Goal: Use online tool/utility: Utilize a website feature to perform a specific function

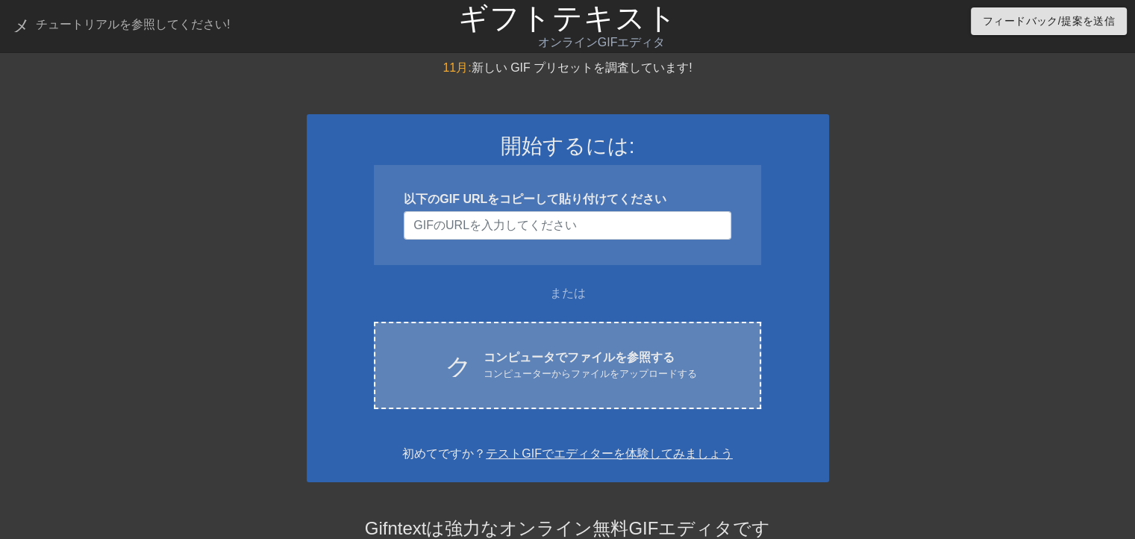
click at [520, 370] on font "コンピューターからファイルをアップロードする" at bounding box center [590, 373] width 213 height 11
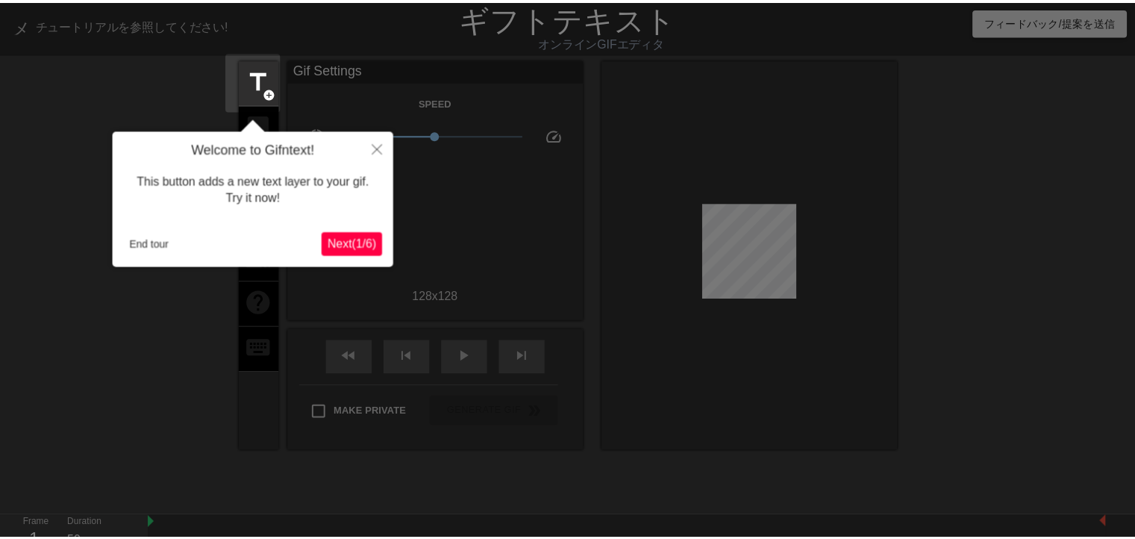
scroll to position [36, 0]
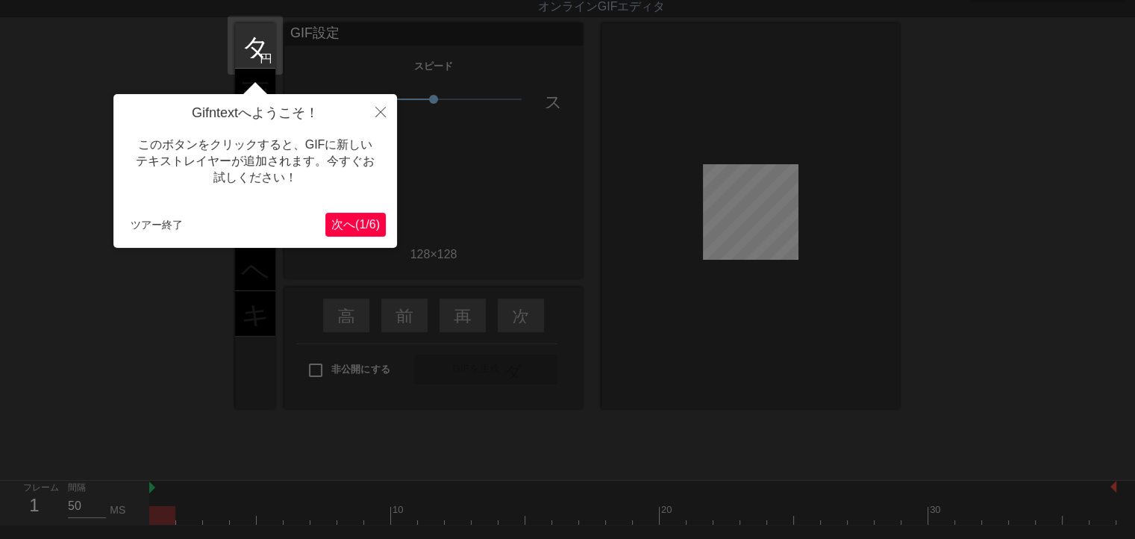
click at [366, 218] on font "/" at bounding box center [367, 224] width 3 height 13
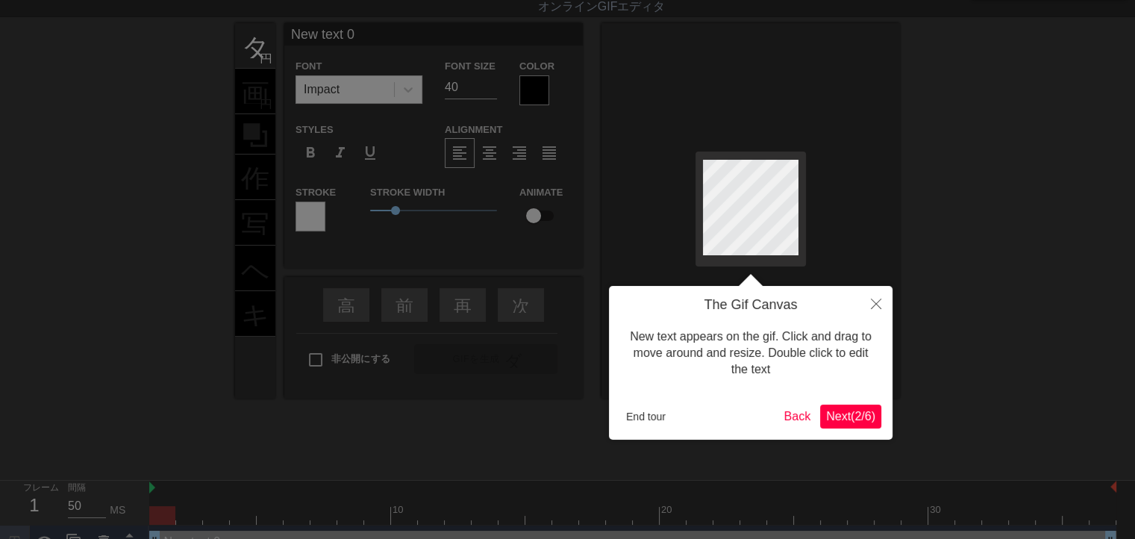
scroll to position [0, 0]
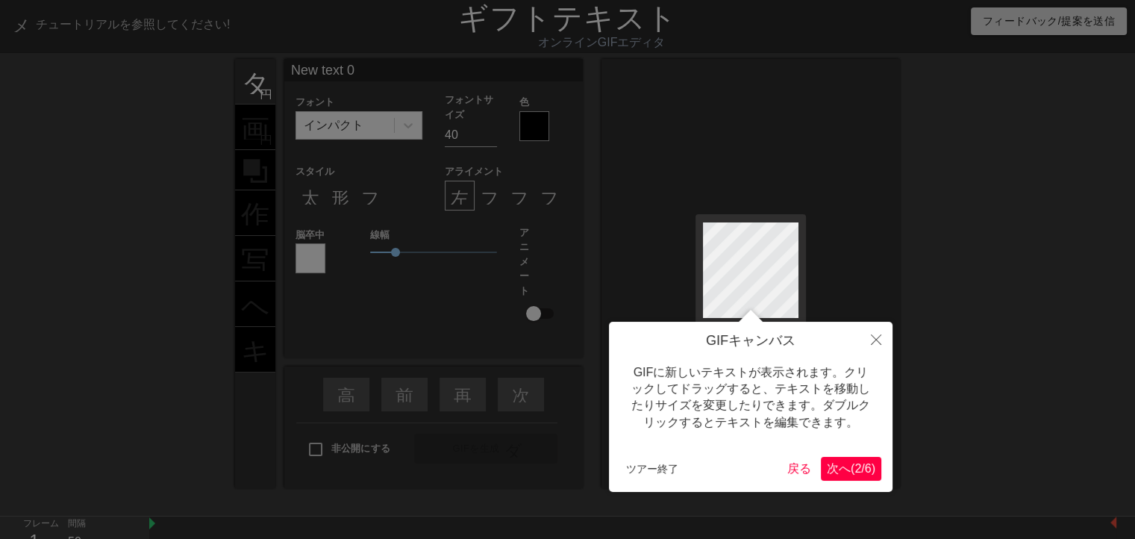
click at [872, 464] on font ")" at bounding box center [874, 468] width 4 height 13
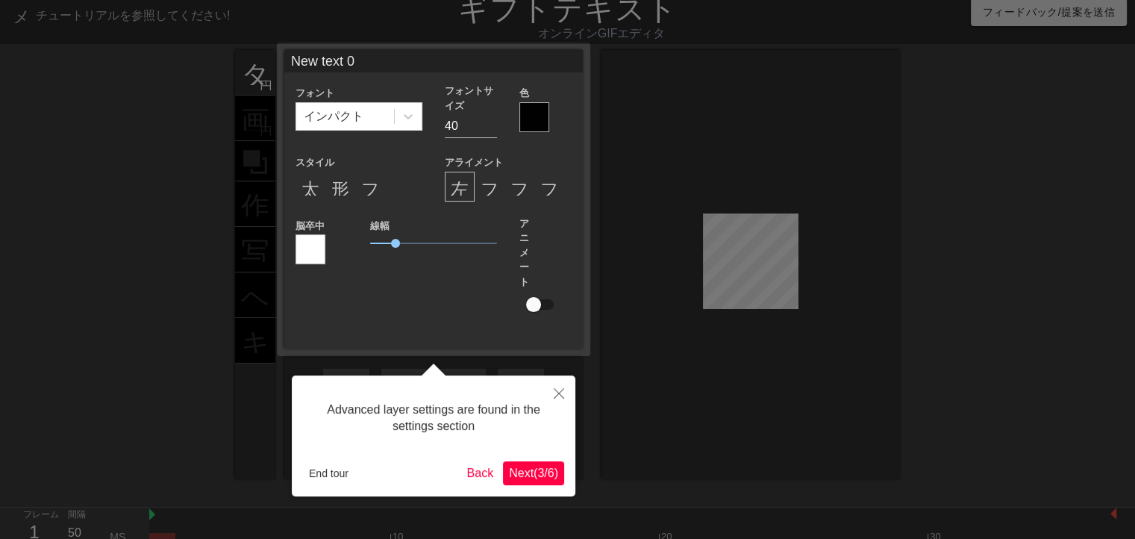
scroll to position [36, 0]
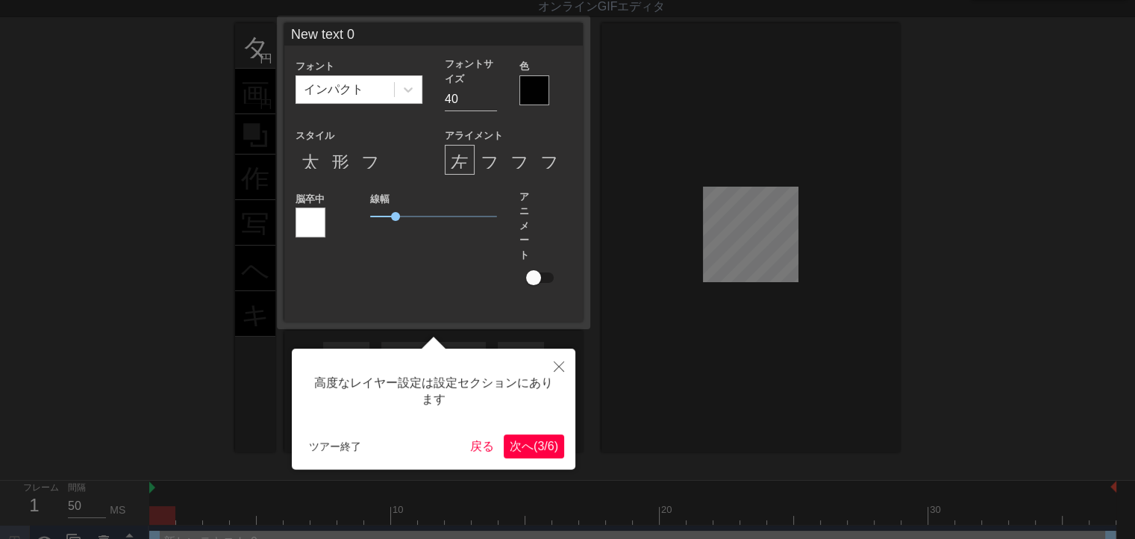
click at [548, 440] on font "6" at bounding box center [551, 446] width 7 height 13
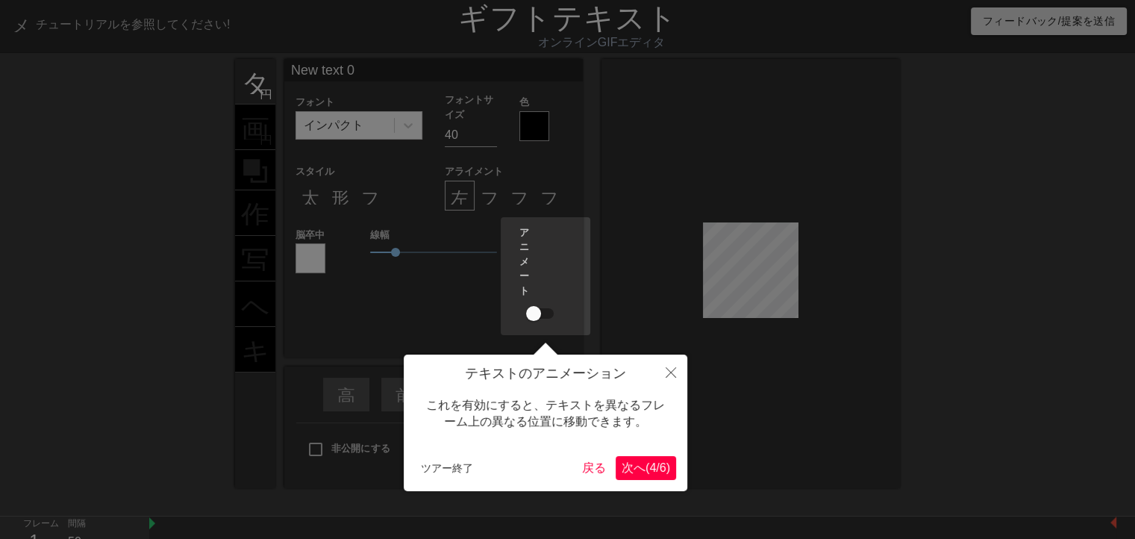
click at [649, 465] on font "4" at bounding box center [652, 467] width 7 height 13
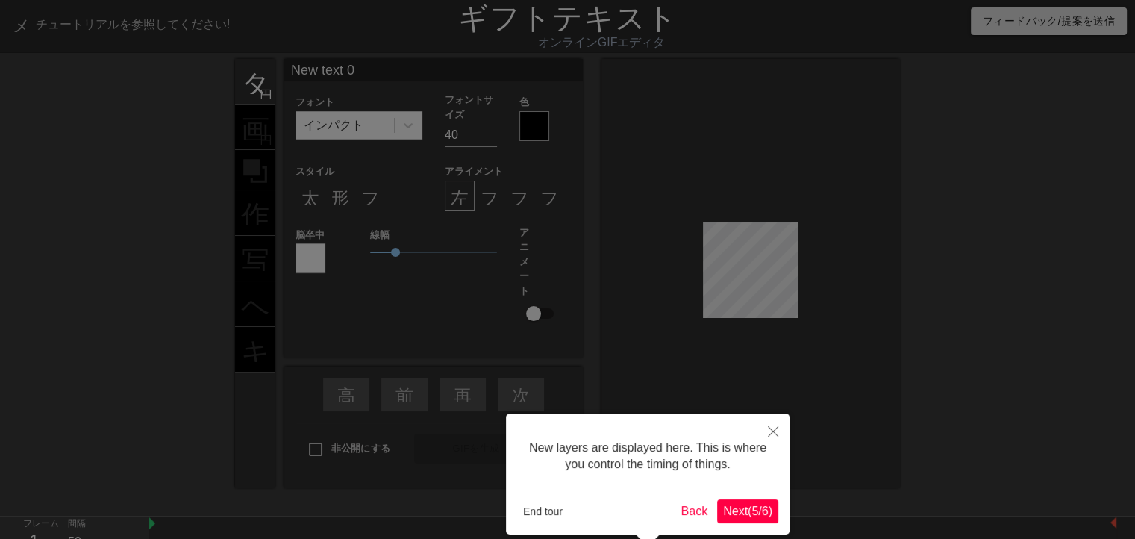
scroll to position [69, 0]
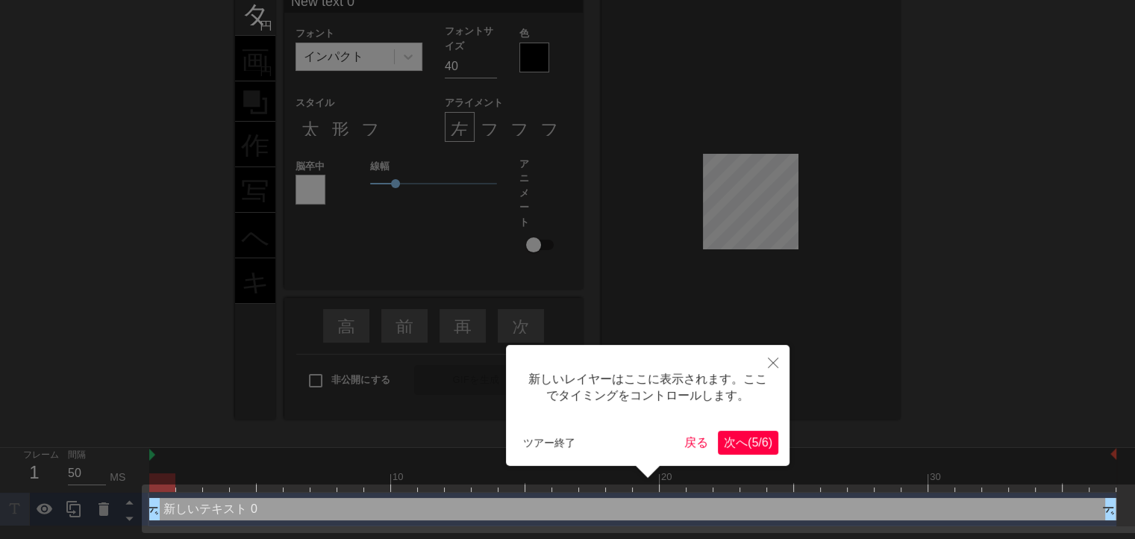
click at [758, 443] on font "/" at bounding box center [759, 442] width 3 height 13
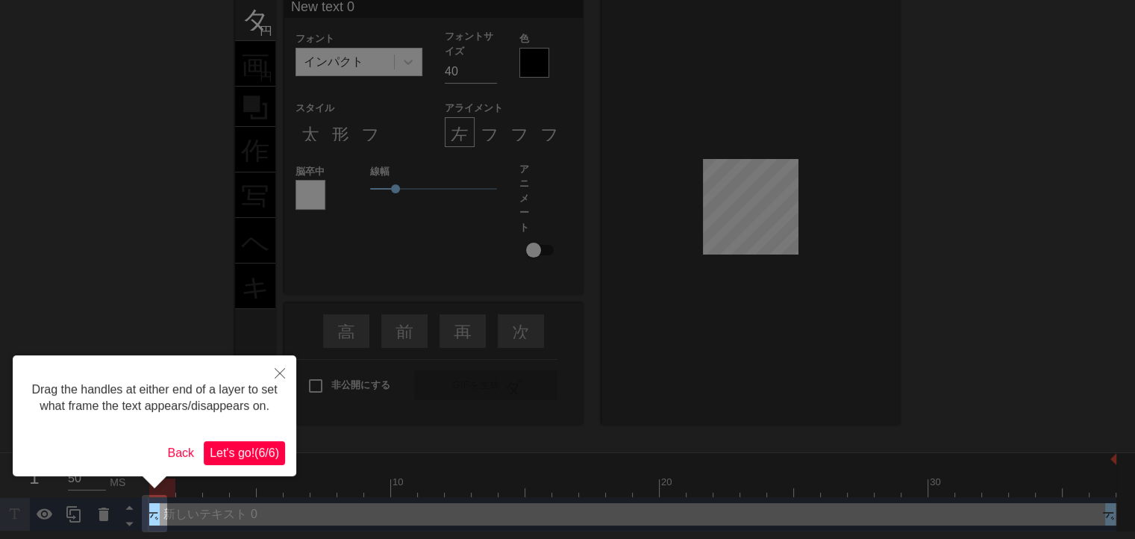
scroll to position [0, 0]
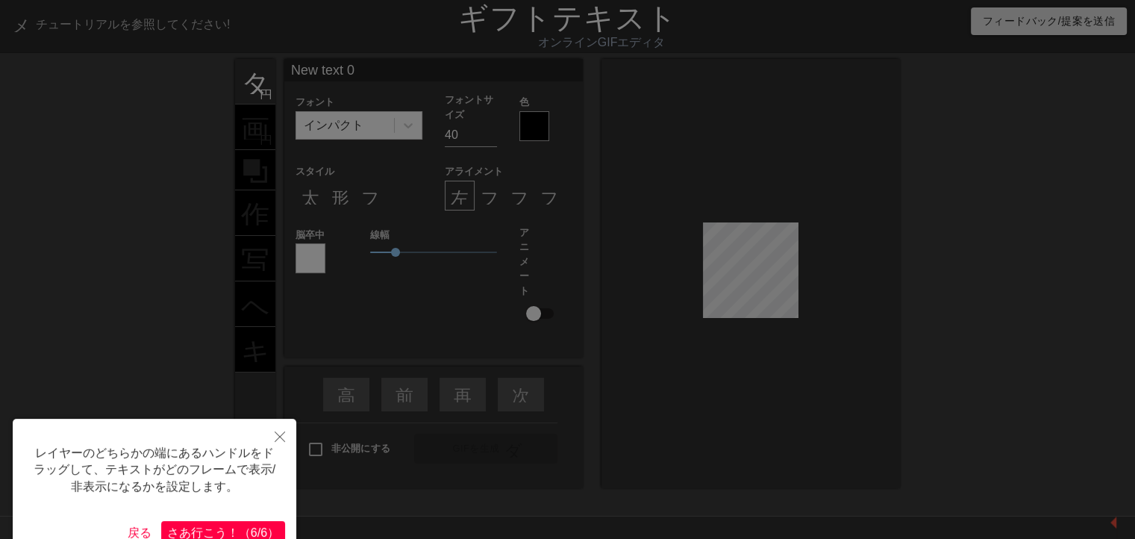
click at [245, 530] on font "（" at bounding box center [245, 532] width 12 height 13
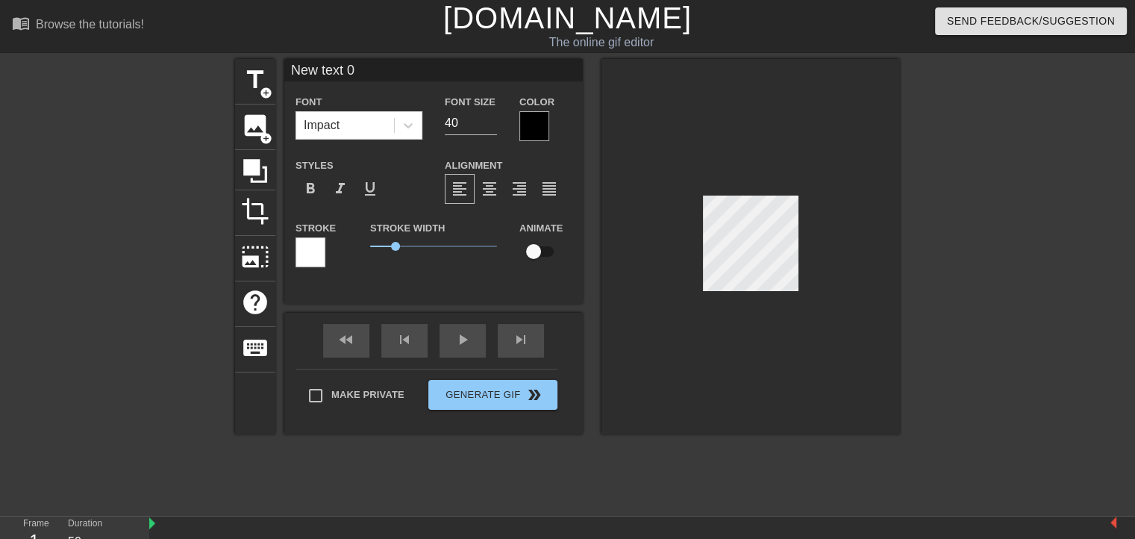
click at [166, 237] on div at bounding box center [105, 283] width 224 height 448
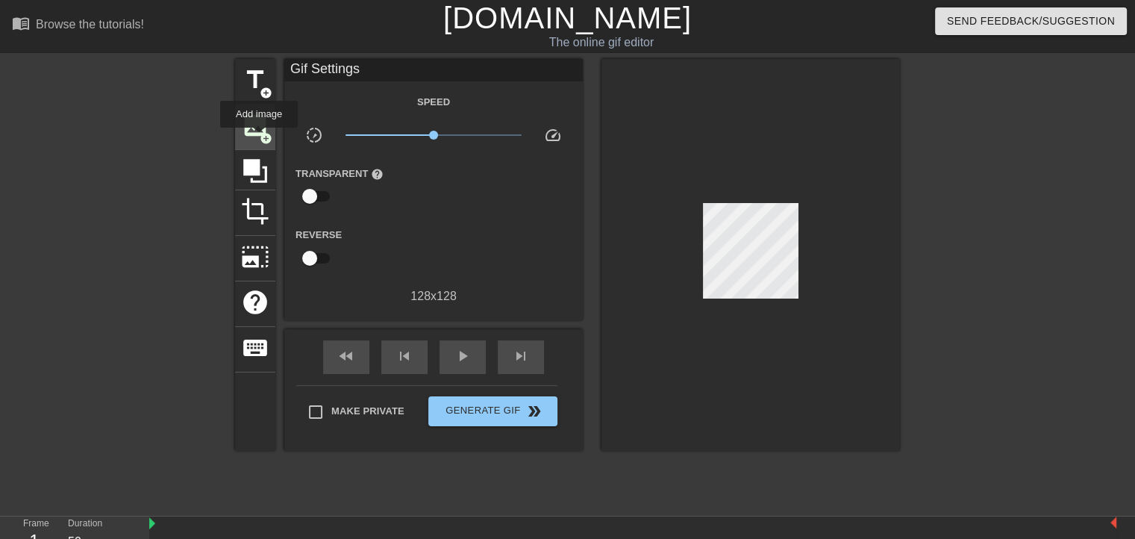
click at [260, 138] on span "add_circle" at bounding box center [266, 138] width 13 height 13
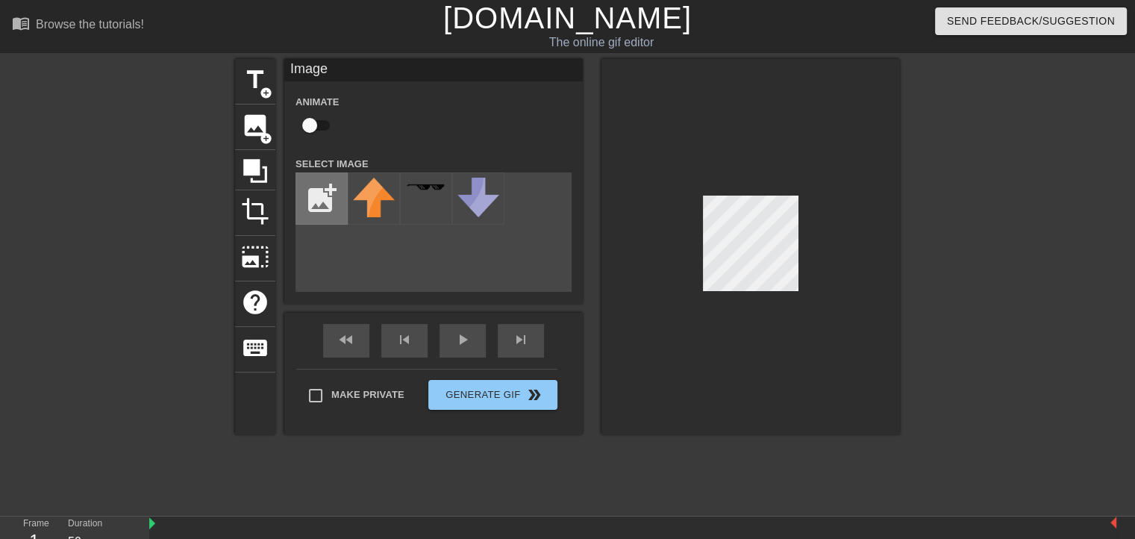
click at [321, 215] on input "file" at bounding box center [321, 198] width 51 height 51
type input "C:\fakepath\primary.png"
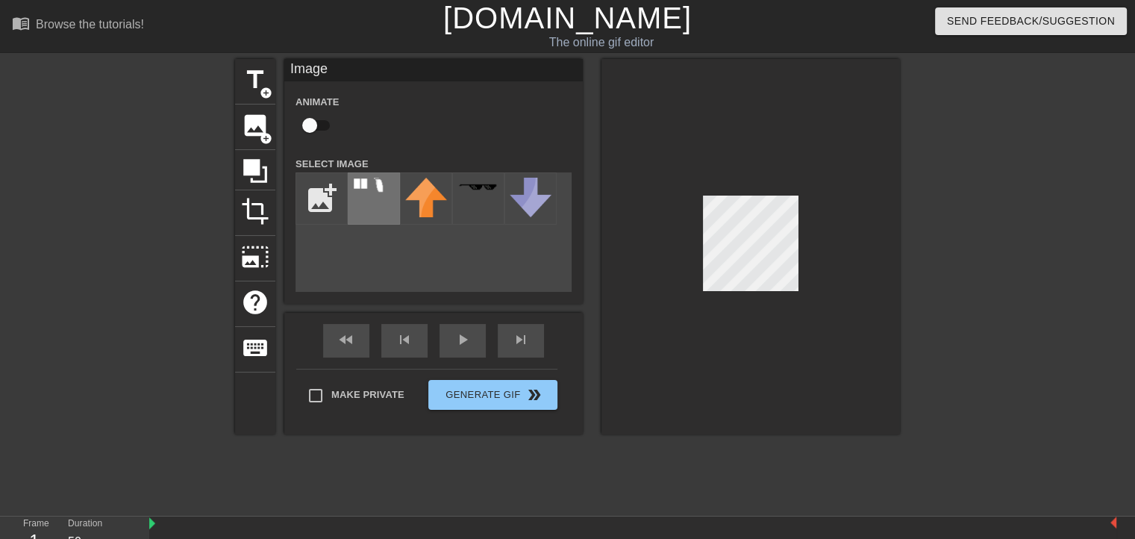
click at [364, 187] on img at bounding box center [374, 188] width 42 height 21
click at [305, 123] on input "checkbox" at bounding box center [309, 125] width 85 height 28
click at [322, 126] on input "checkbox" at bounding box center [323, 125] width 85 height 28
checkbox input "false"
click at [269, 251] on span "photo_size_select_large" at bounding box center [255, 257] width 28 height 28
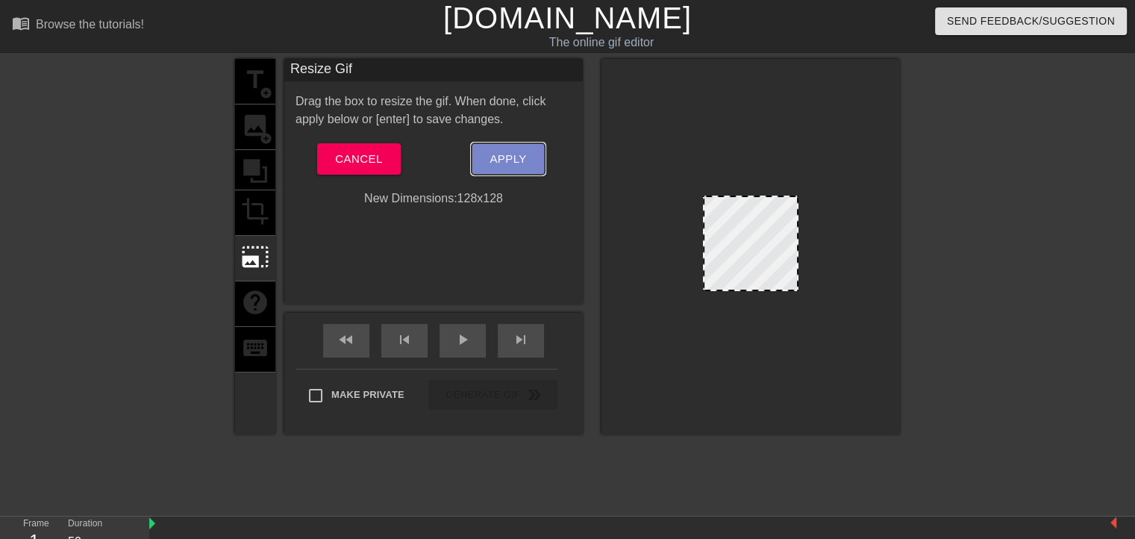
click at [519, 150] on span "Apply" at bounding box center [508, 158] width 37 height 19
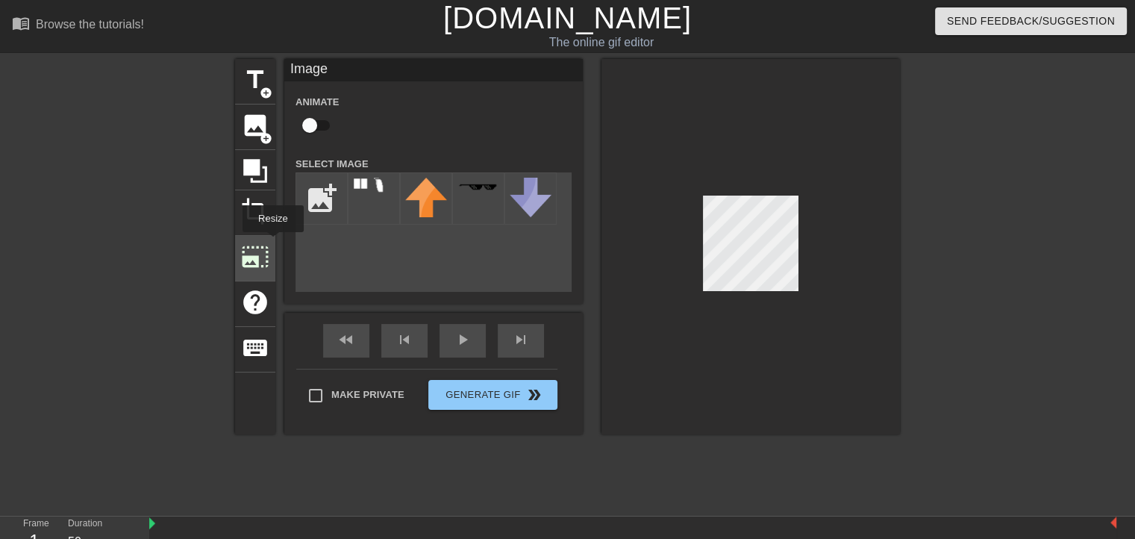
click at [272, 243] on div "photo_size_select_large" at bounding box center [255, 259] width 40 height 46
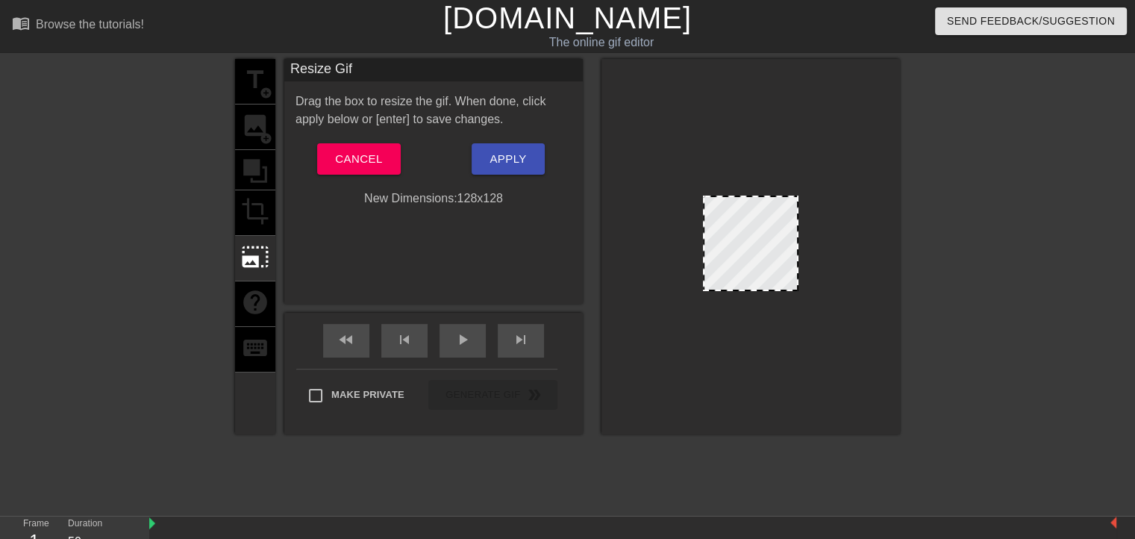
click at [478, 197] on div "New Dimensions: 128 x 128" at bounding box center [433, 199] width 299 height 18
click at [495, 197] on div "New Dimensions: 128 x 128" at bounding box center [433, 199] width 299 height 18
drag, startPoint x: 707, startPoint y: 232, endPoint x: 675, endPoint y: 230, distance: 31.4
click at [675, 230] on div at bounding box center [751, 246] width 299 height 375
drag, startPoint x: 703, startPoint y: 241, endPoint x: 692, endPoint y: 242, distance: 11.2
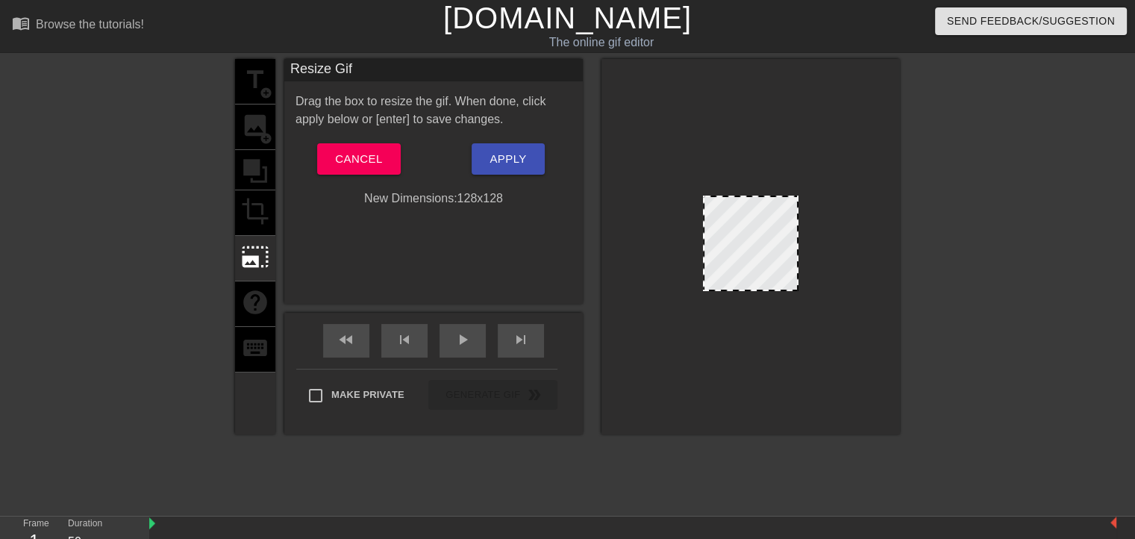
click at [692, 242] on div at bounding box center [751, 246] width 299 height 375
drag, startPoint x: 797, startPoint y: 283, endPoint x: 831, endPoint y: 294, distance: 36.1
click at [831, 294] on div at bounding box center [751, 246] width 299 height 375
click at [529, 163] on button "Apply" at bounding box center [508, 158] width 72 height 31
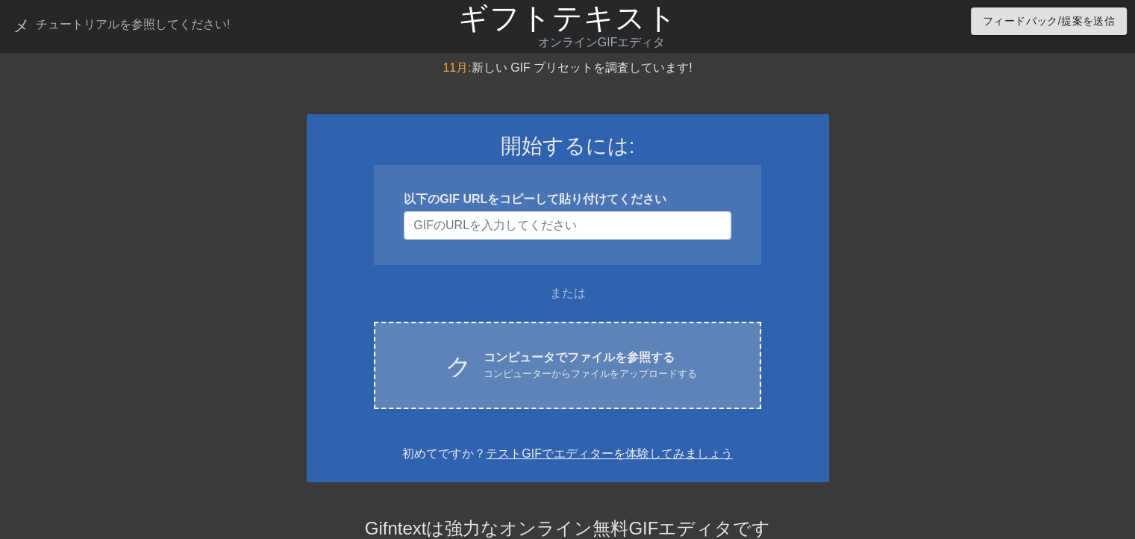
click at [508, 358] on font "コンピュータでファイルを参照する" at bounding box center [579, 357] width 191 height 13
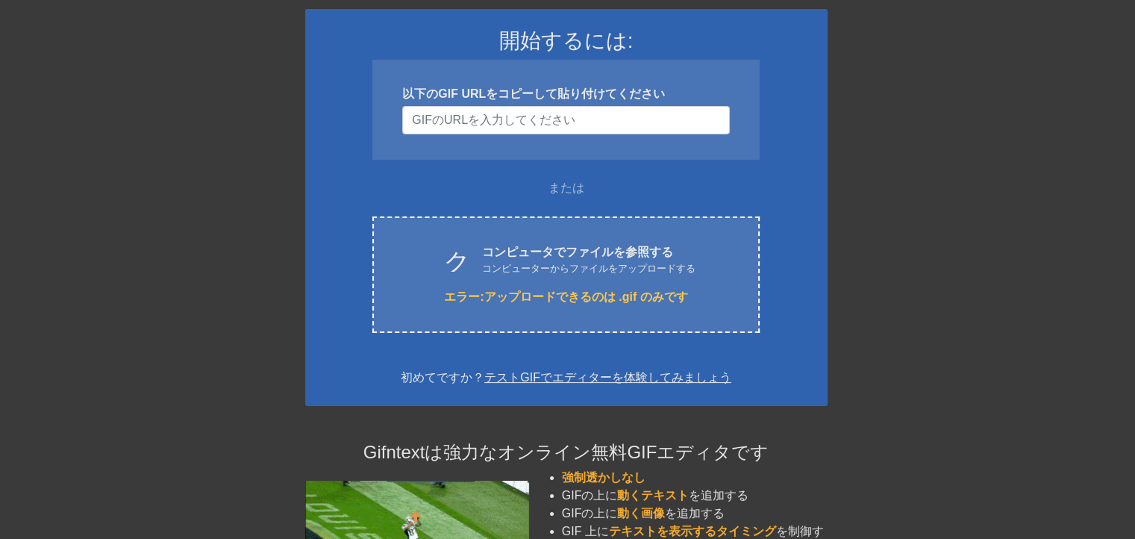
scroll to position [44, 0]
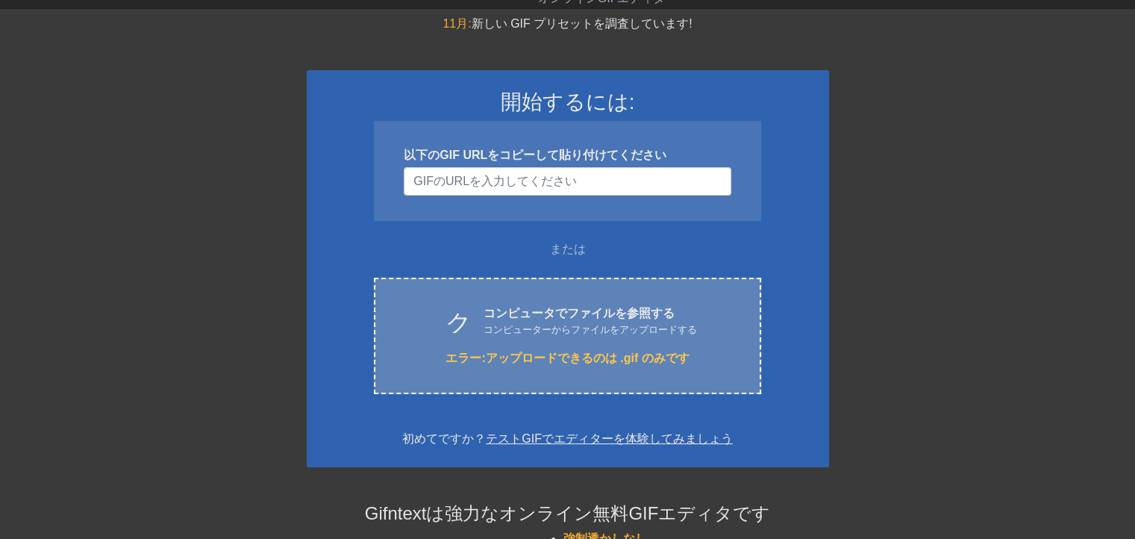
click at [533, 341] on div "クラウドアップロード コンピュータでファイルを参照する コンピューターからファイルをアップロードする エラー: アップロードできるのは .gif のみです C…" at bounding box center [567, 336] width 387 height 116
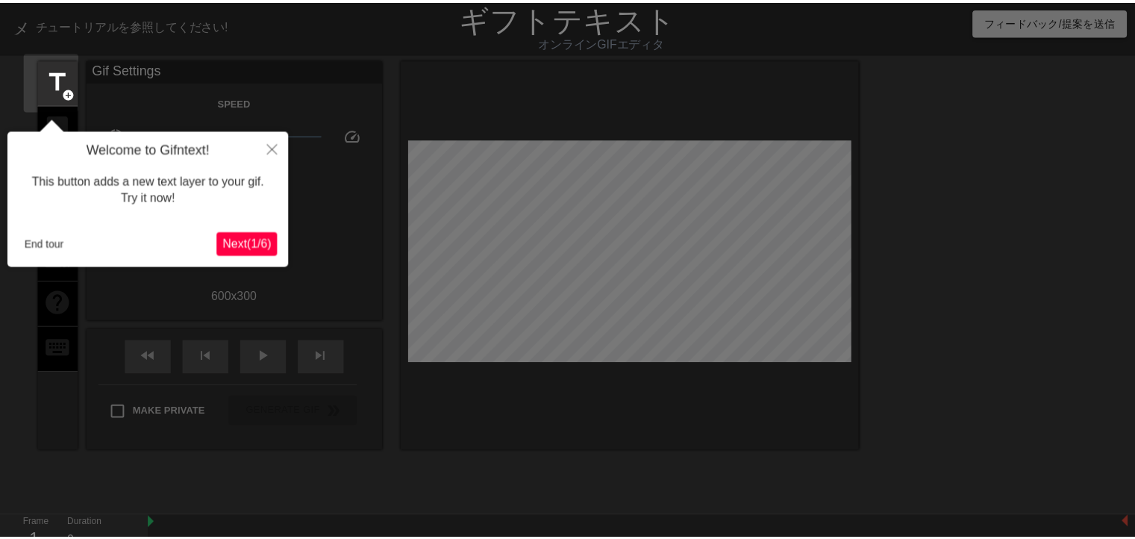
scroll to position [36, 0]
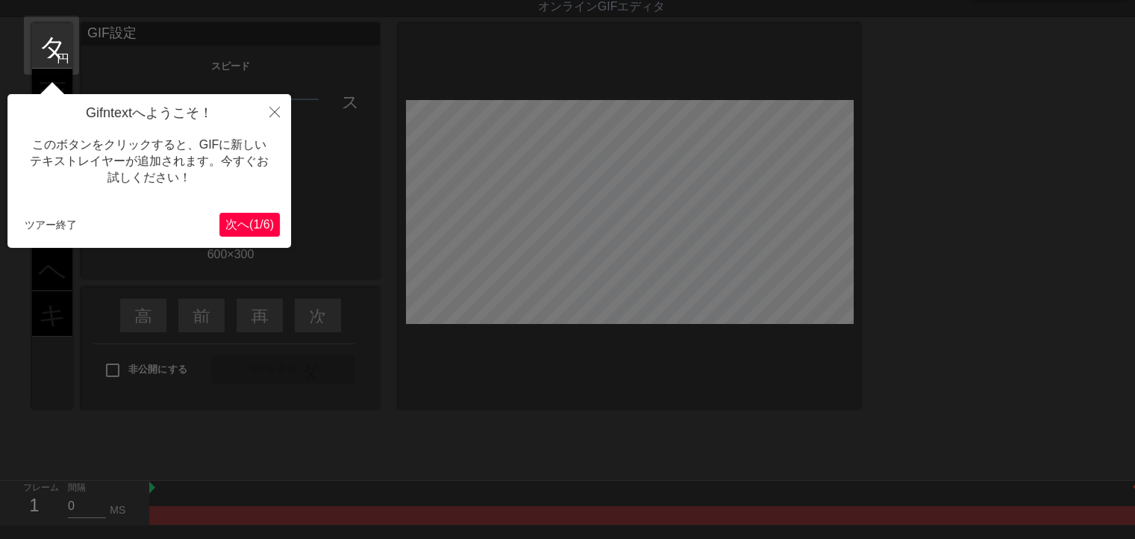
click at [264, 220] on font "6" at bounding box center [266, 224] width 7 height 13
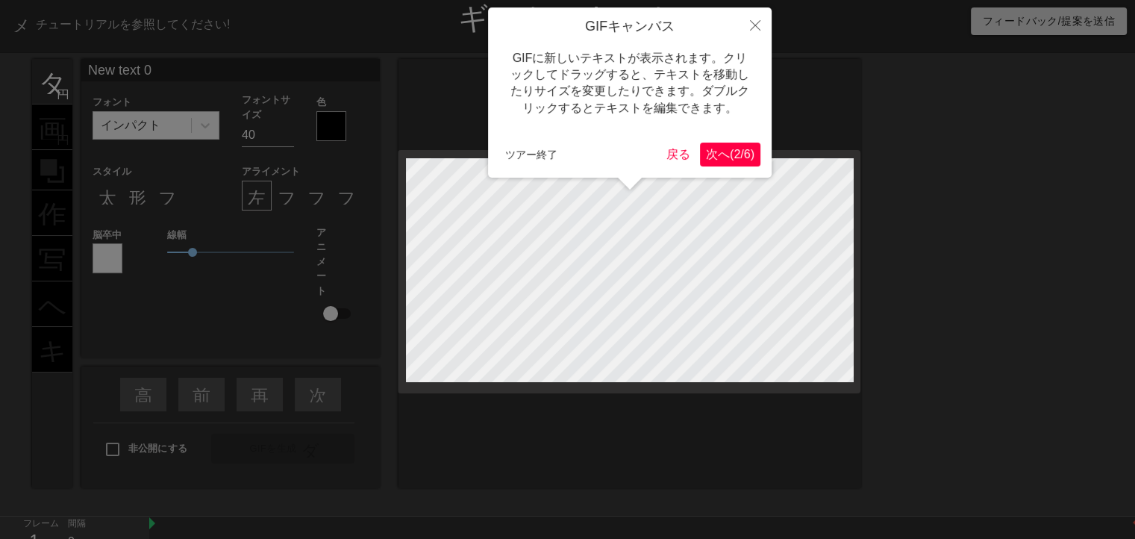
click at [734, 157] on font "2" at bounding box center [737, 154] width 7 height 13
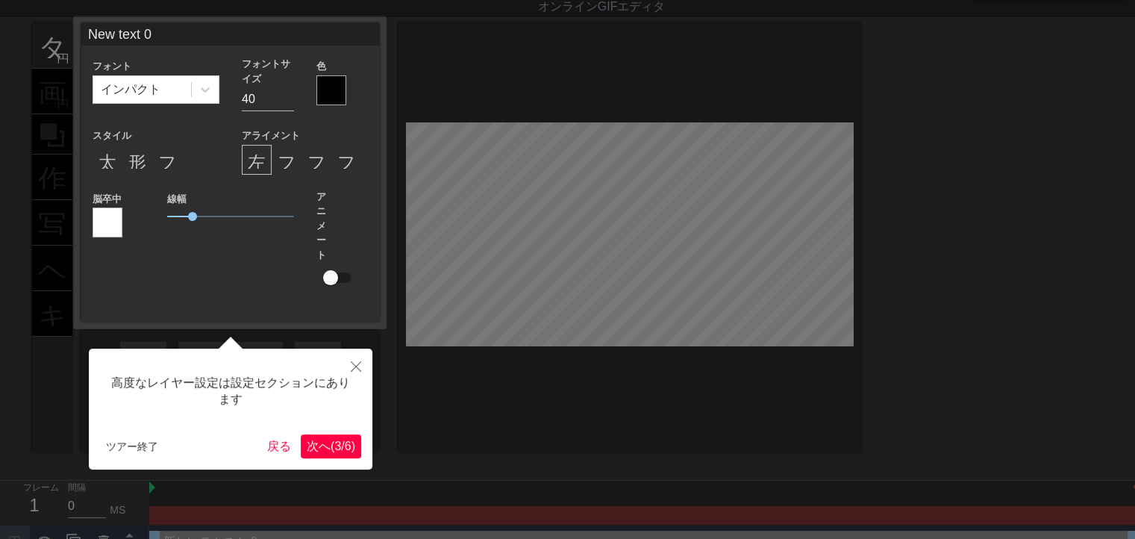
click at [353, 443] on font ")" at bounding box center [354, 446] width 4 height 13
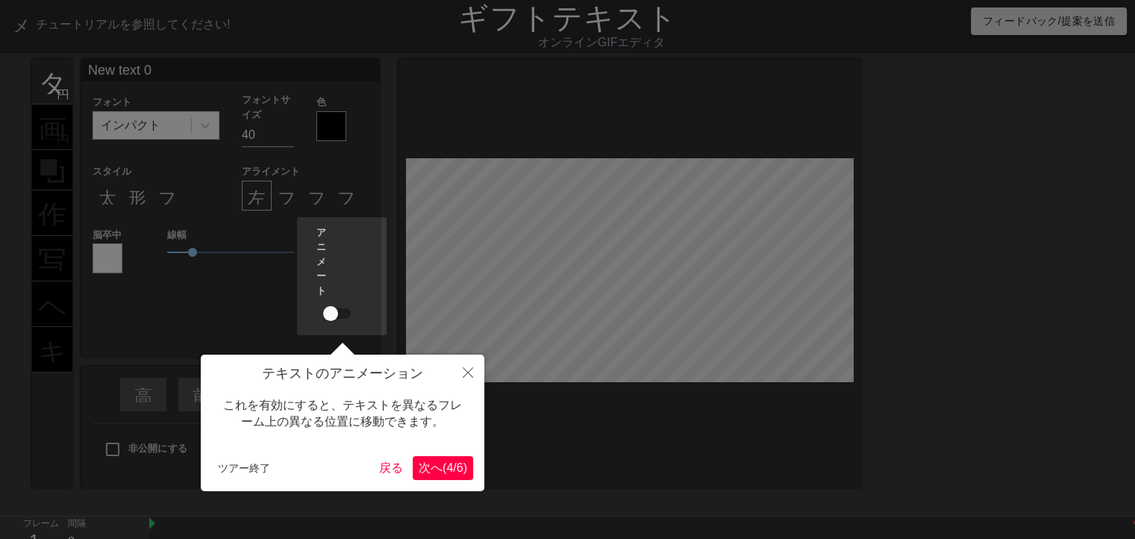
click at [425, 474] on font "次へ" at bounding box center [431, 467] width 24 height 13
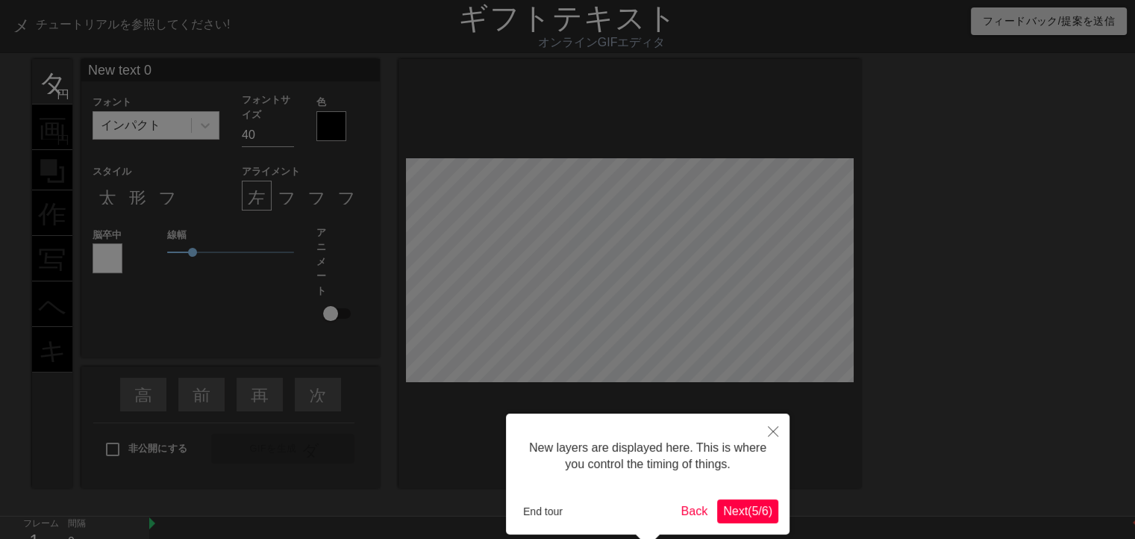
scroll to position [69, 0]
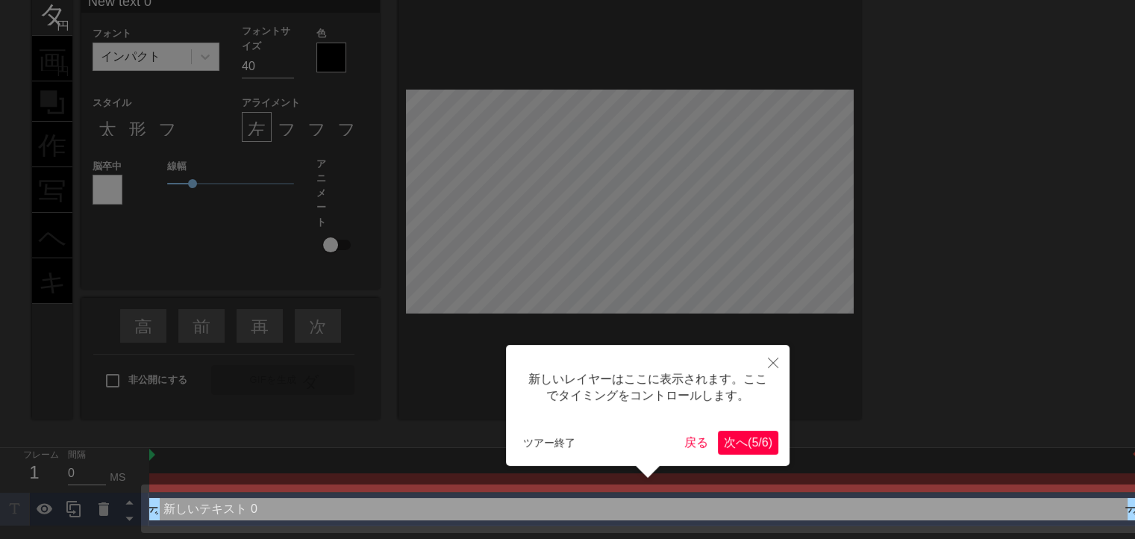
click at [769, 449] on font ")" at bounding box center [771, 442] width 4 height 13
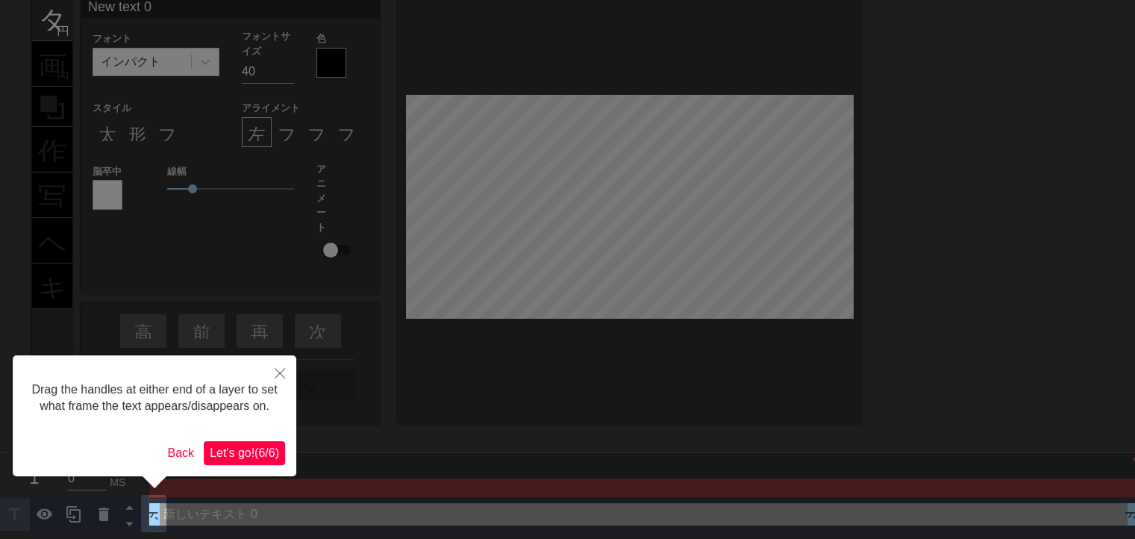
scroll to position [0, 0]
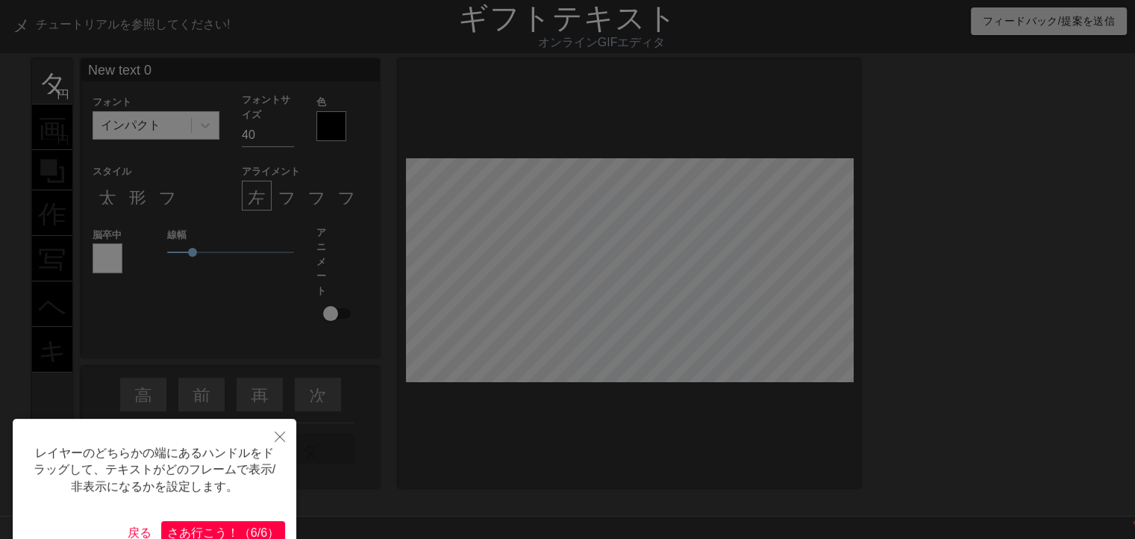
click at [217, 530] on font "う" at bounding box center [221, 532] width 12 height 13
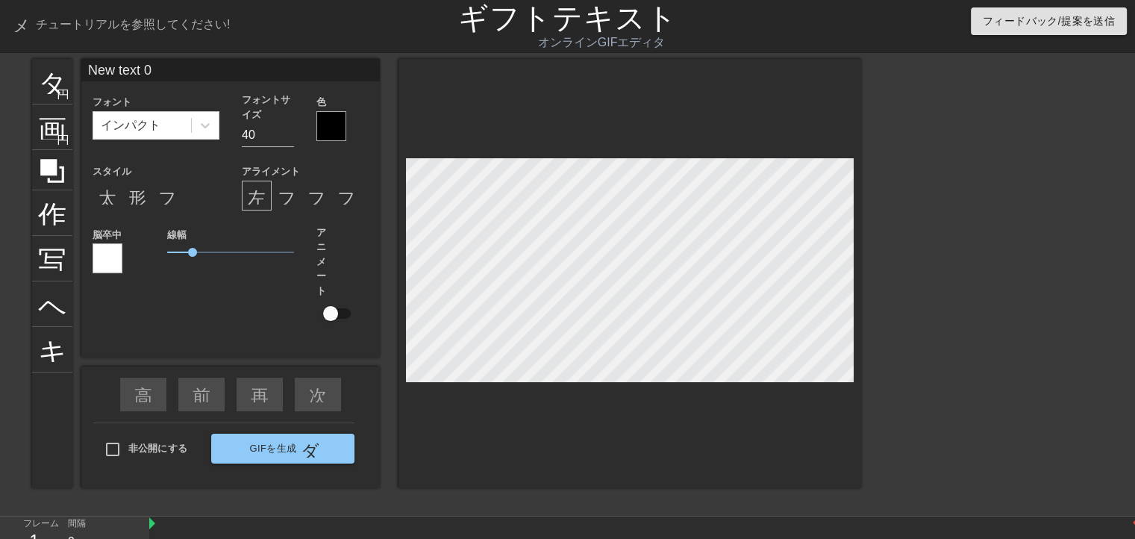
click at [654, 451] on div at bounding box center [630, 273] width 463 height 429
click at [246, 304] on div "線幅 1" at bounding box center [230, 284] width 149 height 118
click at [53, 136] on font "画像" at bounding box center [66, 125] width 57 height 28
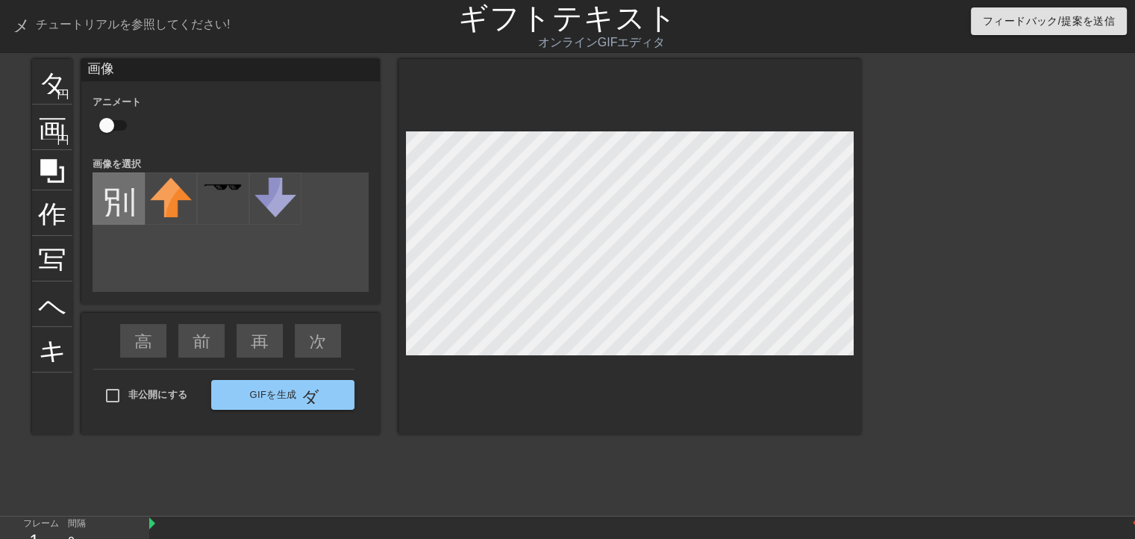
click at [126, 207] on input "file" at bounding box center [118, 198] width 51 height 51
type input "C:\fakepath\rainbow-neko.gif"
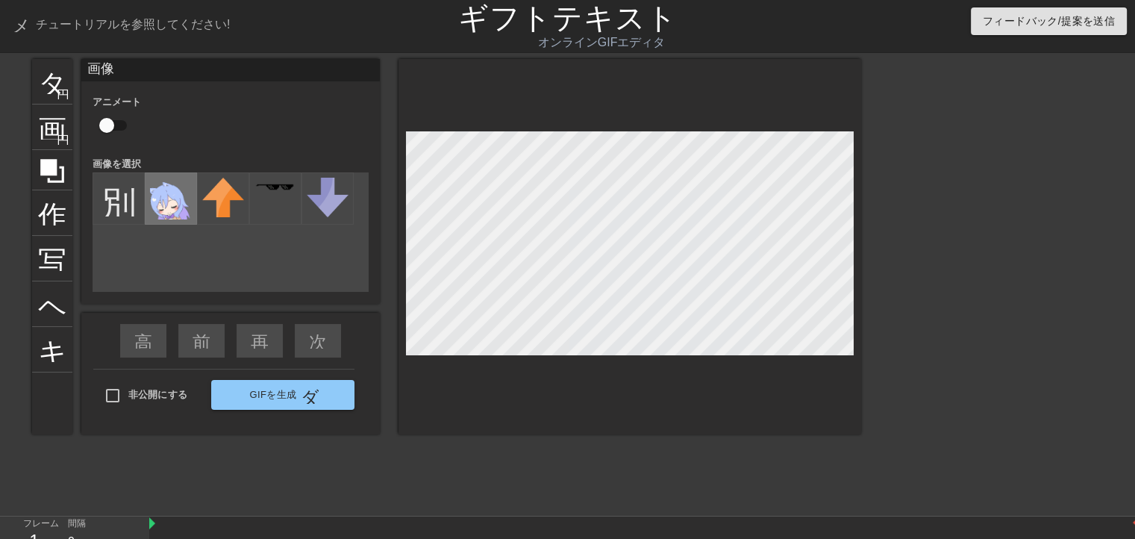
click at [165, 197] on img at bounding box center [171, 199] width 42 height 42
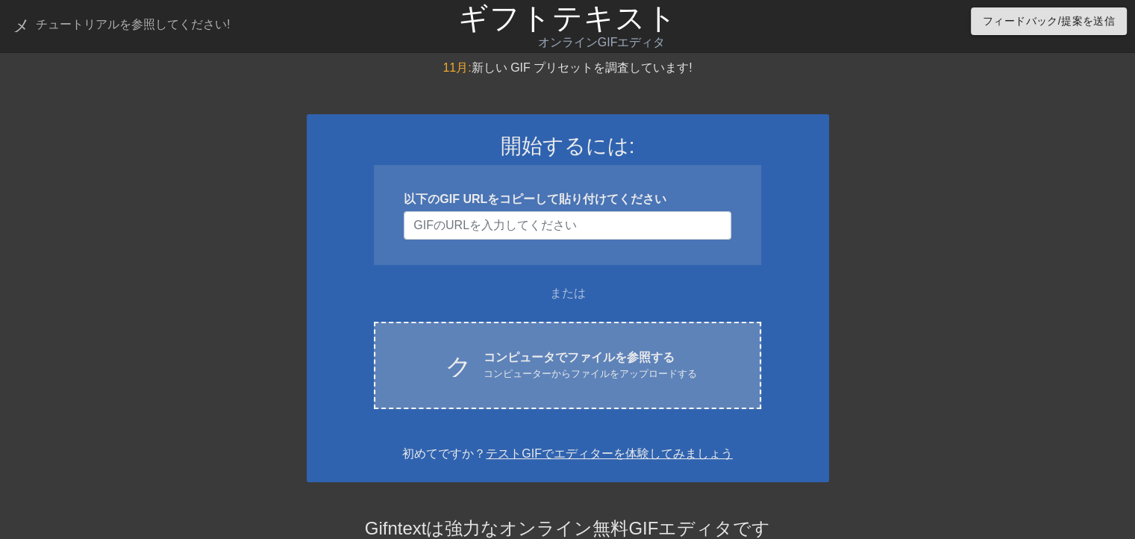
click at [530, 361] on font "コンピュータでファイルを参照する" at bounding box center [579, 357] width 191 height 13
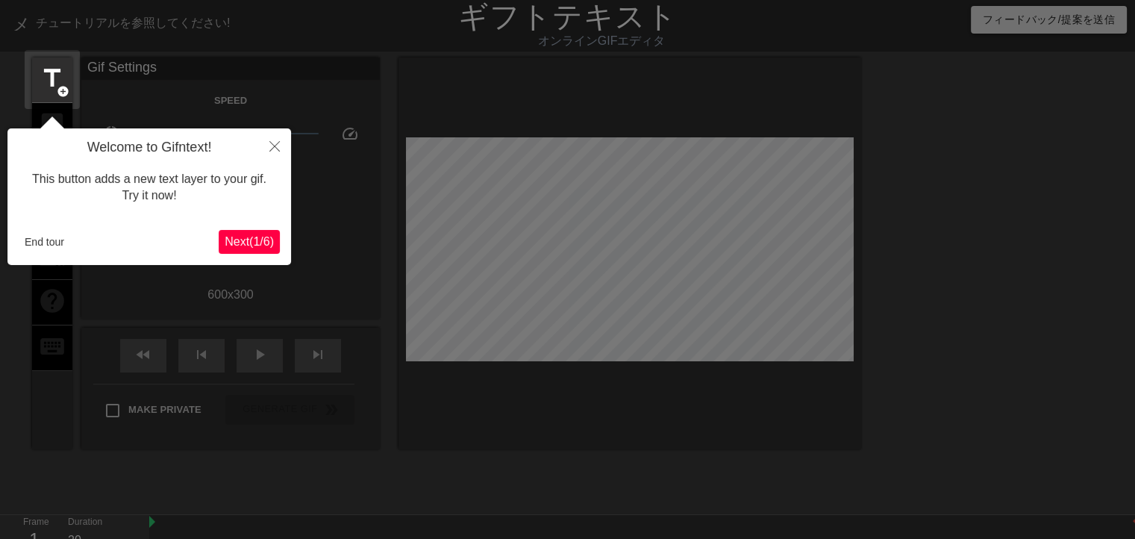
scroll to position [36, 0]
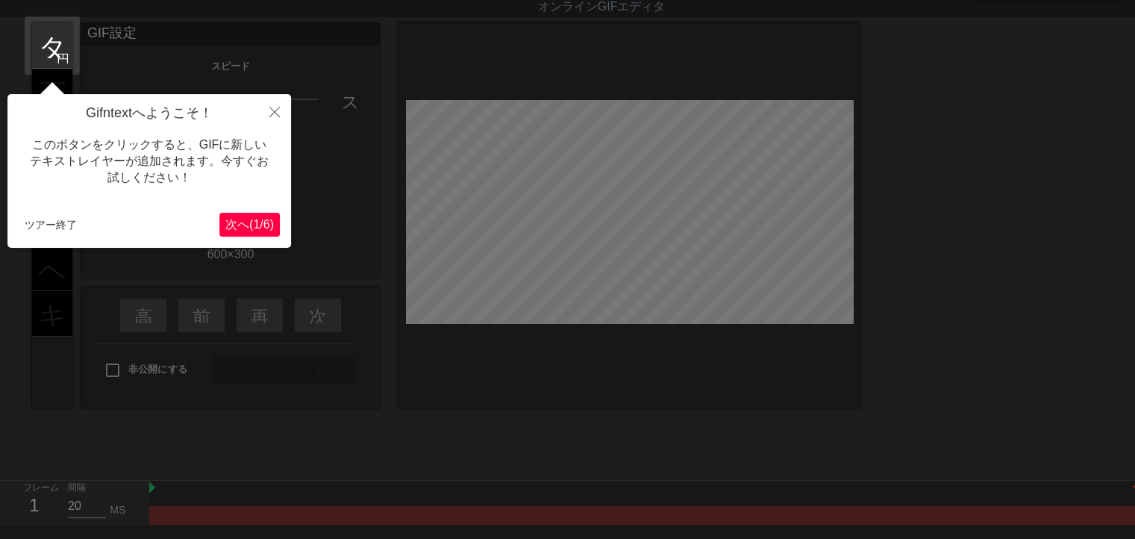
click at [269, 219] on font "6" at bounding box center [266, 224] width 7 height 13
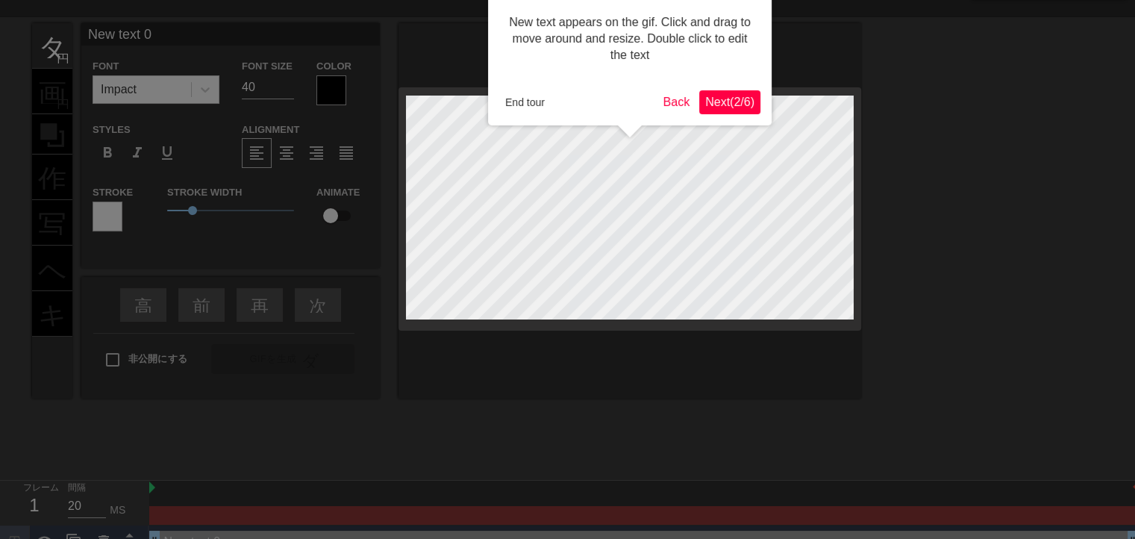
scroll to position [0, 0]
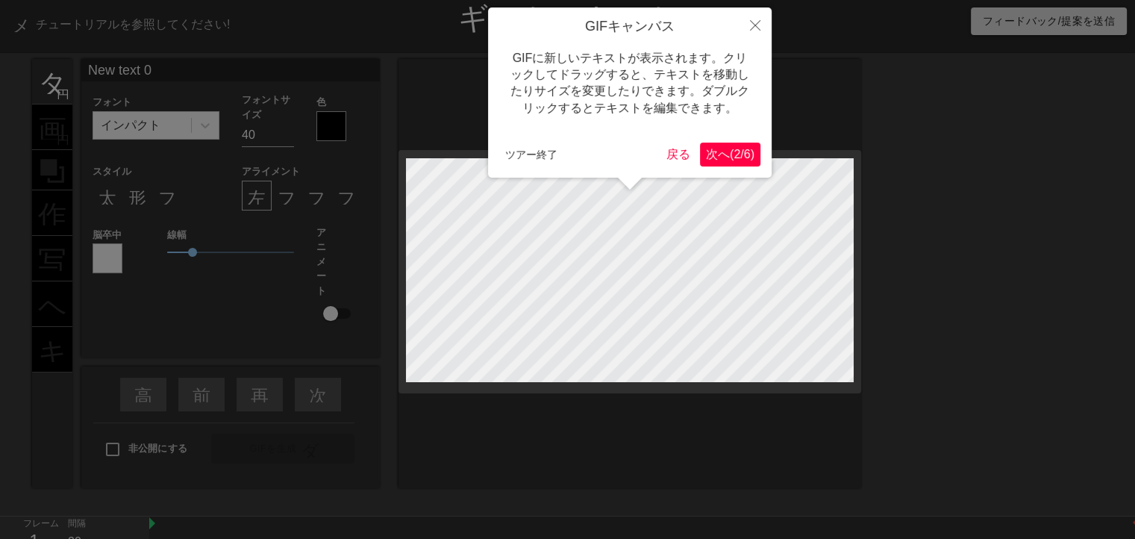
click at [734, 156] on font "2" at bounding box center [737, 154] width 7 height 13
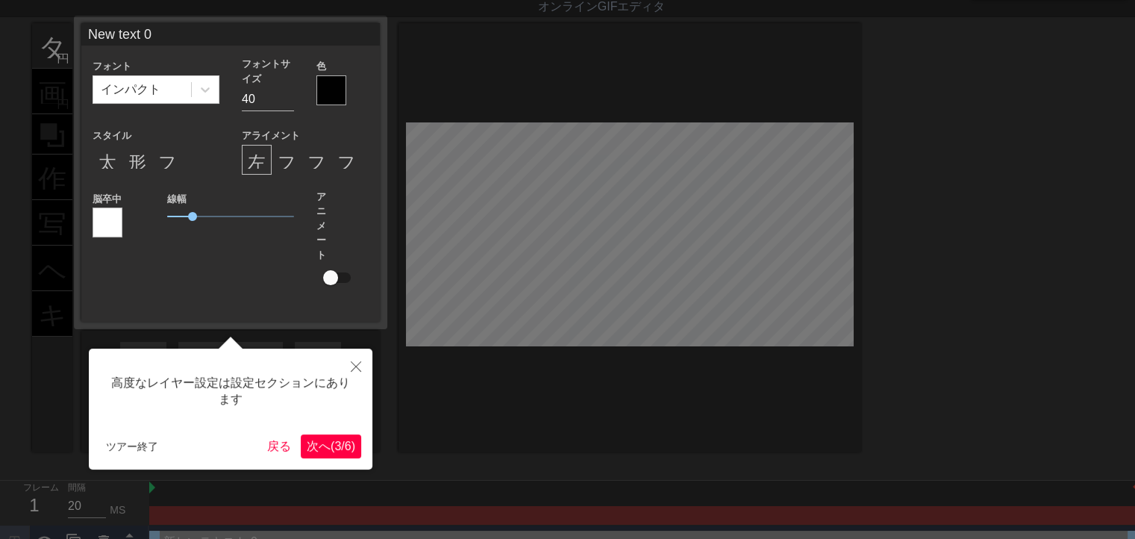
click at [341, 447] on font "/" at bounding box center [342, 446] width 3 height 13
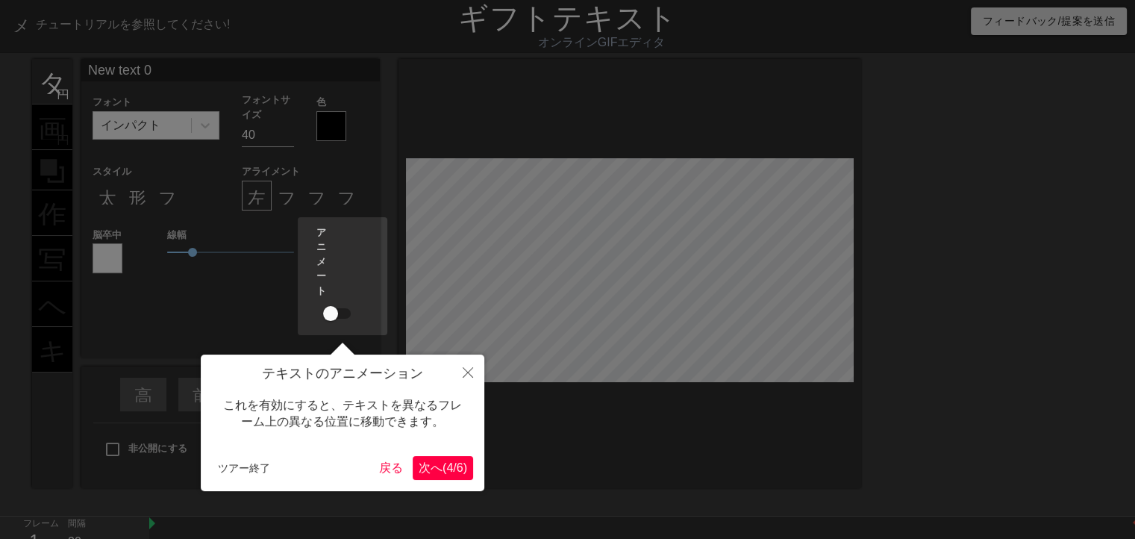
click at [443, 469] on font "(" at bounding box center [445, 467] width 4 height 13
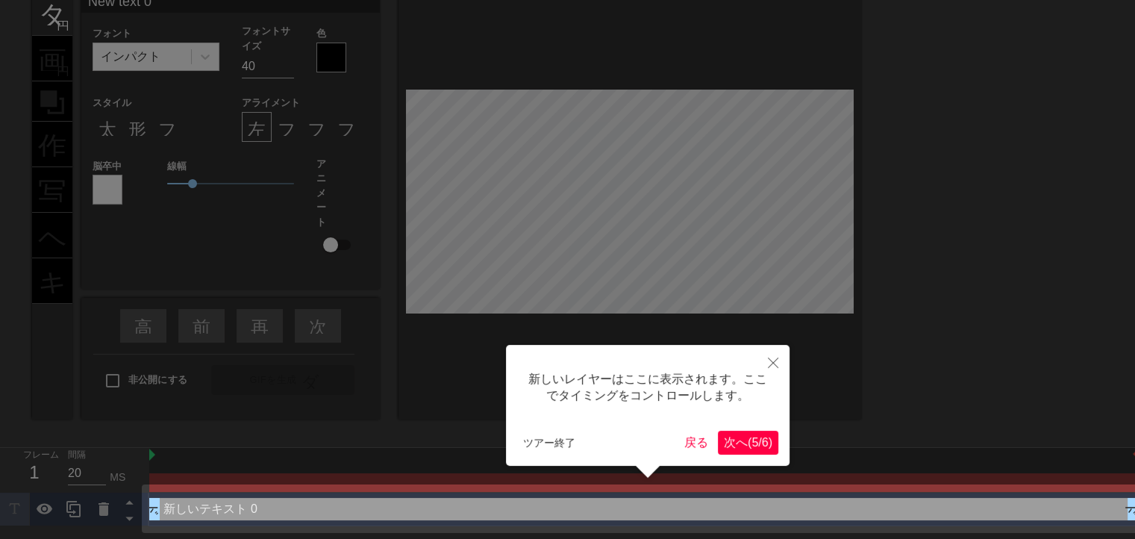
click at [748, 447] on font "(" at bounding box center [750, 442] width 4 height 13
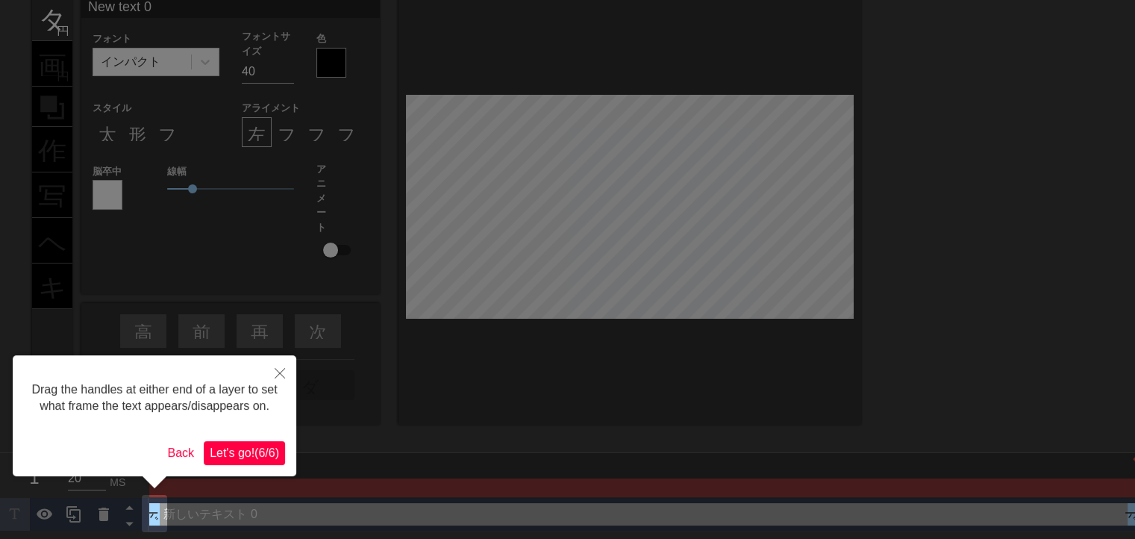
scroll to position [0, 0]
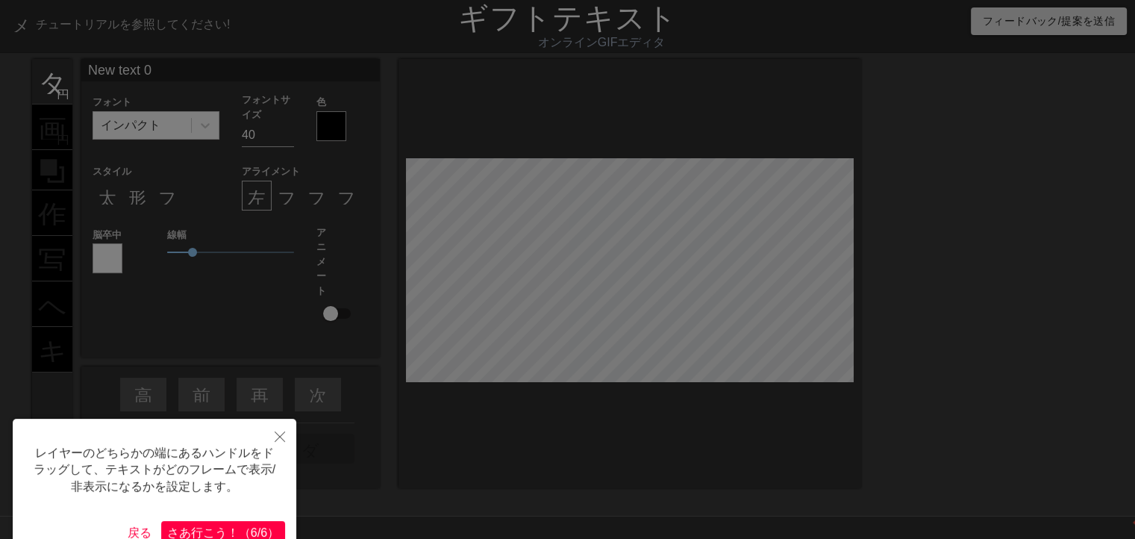
click at [255, 523] on button "さあ行こ う ！ （ 6/6 ）" at bounding box center [223, 533] width 124 height 24
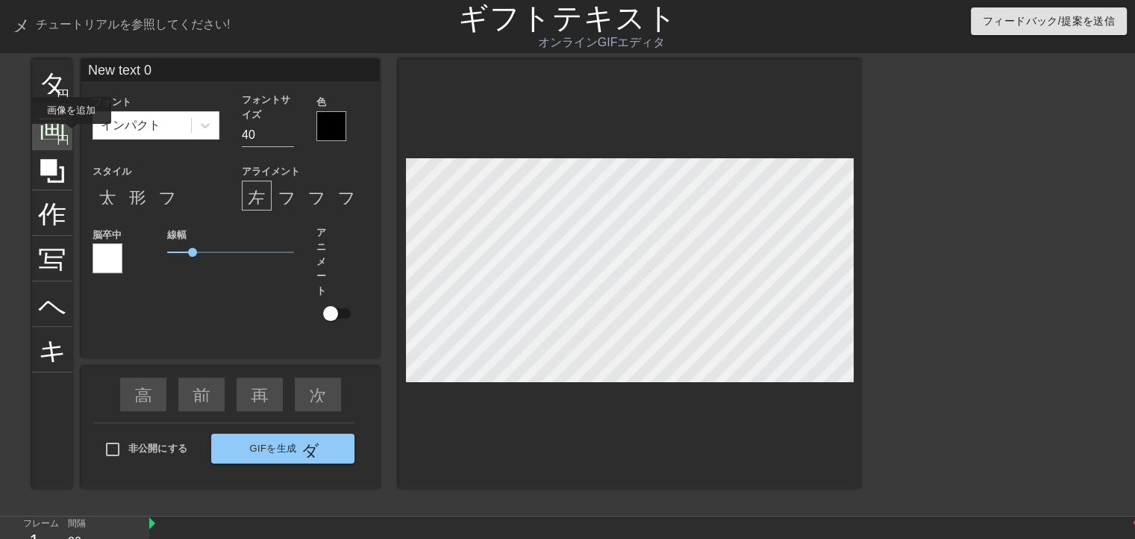
click at [72, 134] on div "画像 円を追加" at bounding box center [52, 127] width 40 height 46
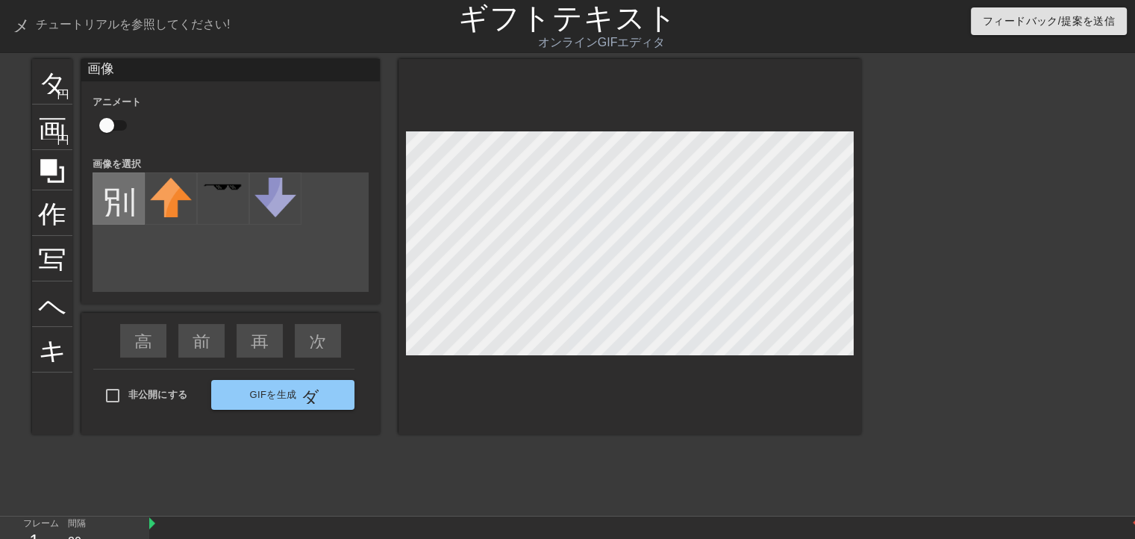
click at [114, 216] on input "file" at bounding box center [118, 198] width 51 height 51
type input "C:\fakepath\rainbow-neko.gif"
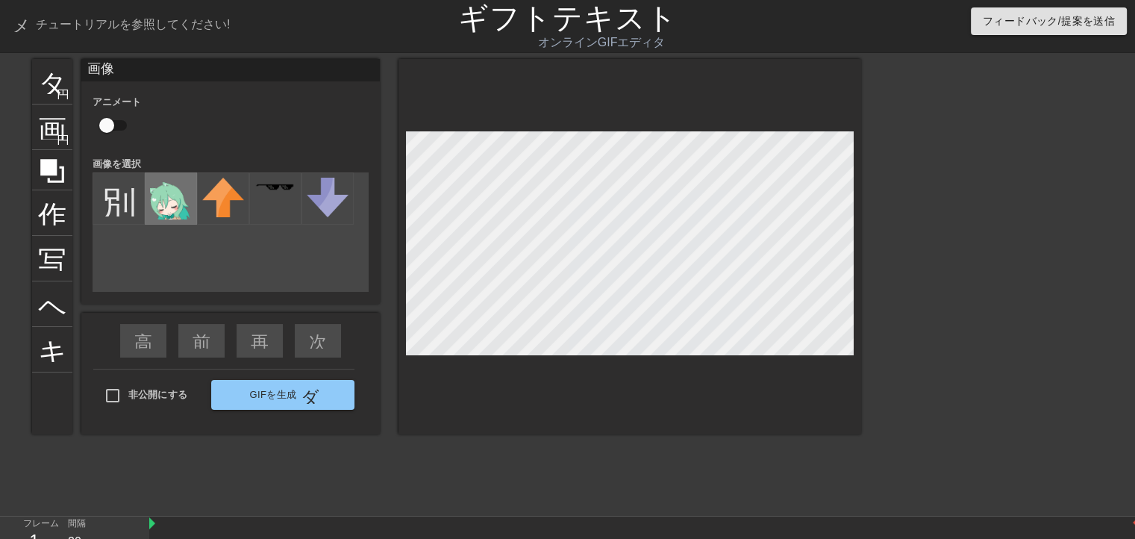
click at [173, 209] on img at bounding box center [171, 199] width 42 height 42
click at [505, 83] on div at bounding box center [630, 246] width 463 height 375
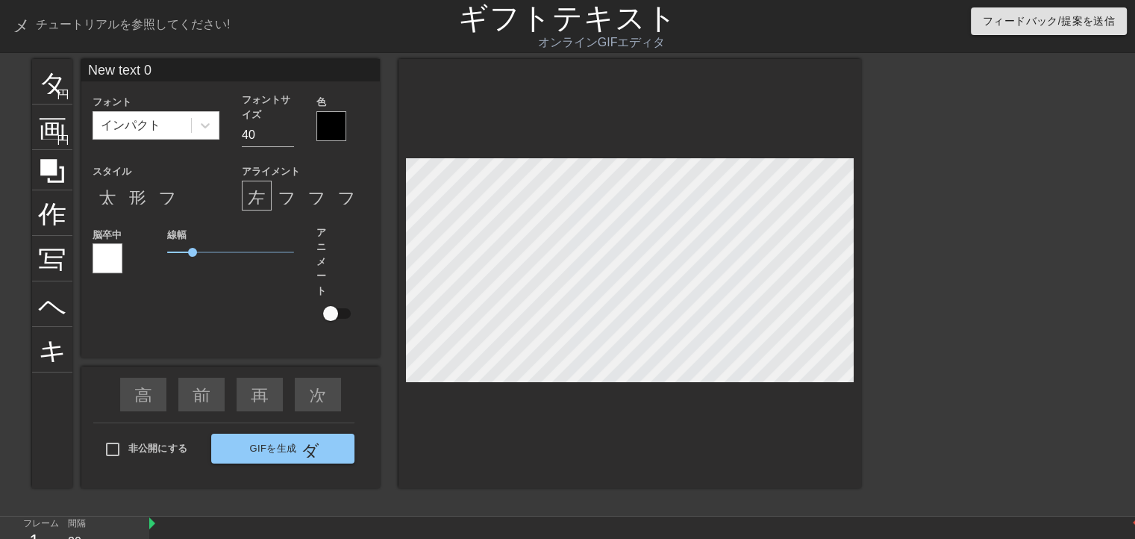
click at [1070, 260] on div "タイトル 円を追加 画像 円を追加 作物 写真サイズを選択 ヘルプ キーボード New text 0 フォント インパクト フォントサイズ 40 色 スタイル…" at bounding box center [567, 283] width 1135 height 448
click at [264, 458] on div "タイトル 円を追加 画像 円を追加 作物 写真サイズを選択 ヘルプ キーボード New text 0 フォント インパクト フォントサイズ 40 色 スタイル…" at bounding box center [446, 283] width 829 height 448
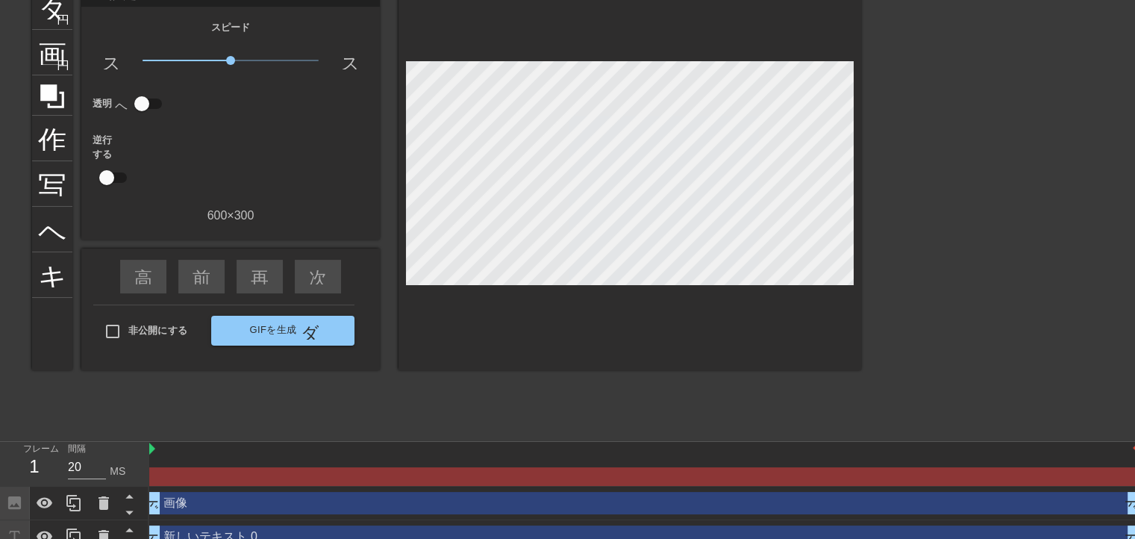
scroll to position [92, 0]
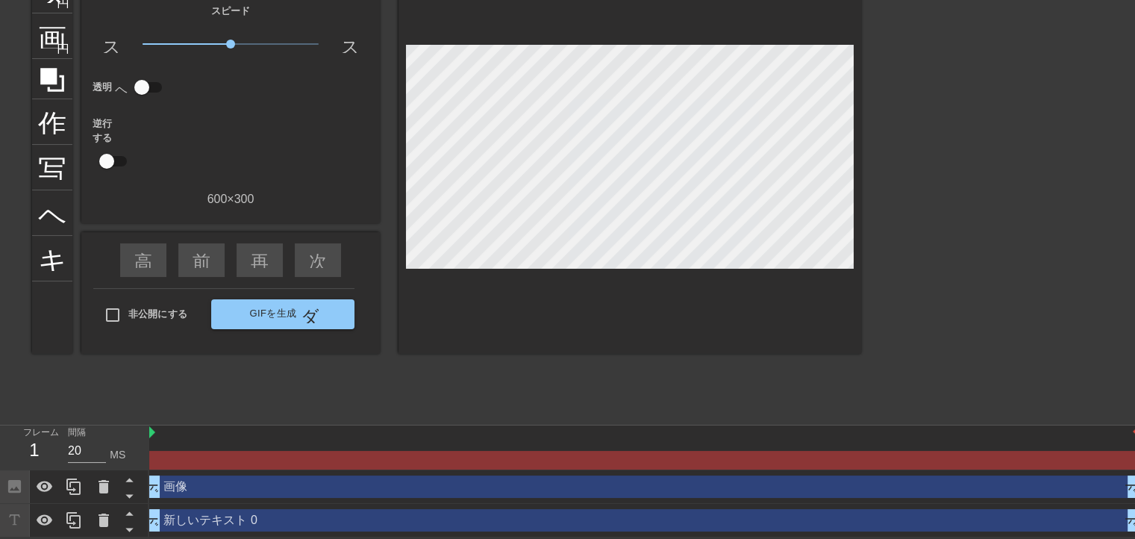
drag, startPoint x: 152, startPoint y: 430, endPoint x: 135, endPoint y: 426, distance: 16.8
click at [135, 426] on div "フレーム 1 間隔 20 MS 画像 ドラッグハンドル ドラッグハンドル 新しいテキスト 0 ドラッグハンドル ドラッグハンドル" at bounding box center [567, 481] width 1135 height 112
click at [278, 308] on font "GIFを生成" at bounding box center [272, 313] width 47 height 11
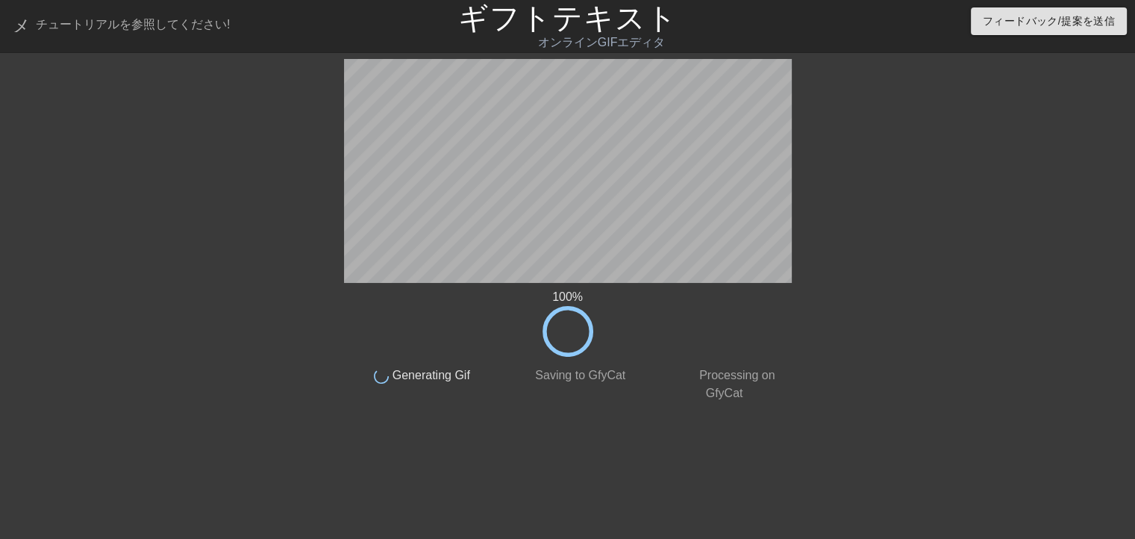
scroll to position [0, 0]
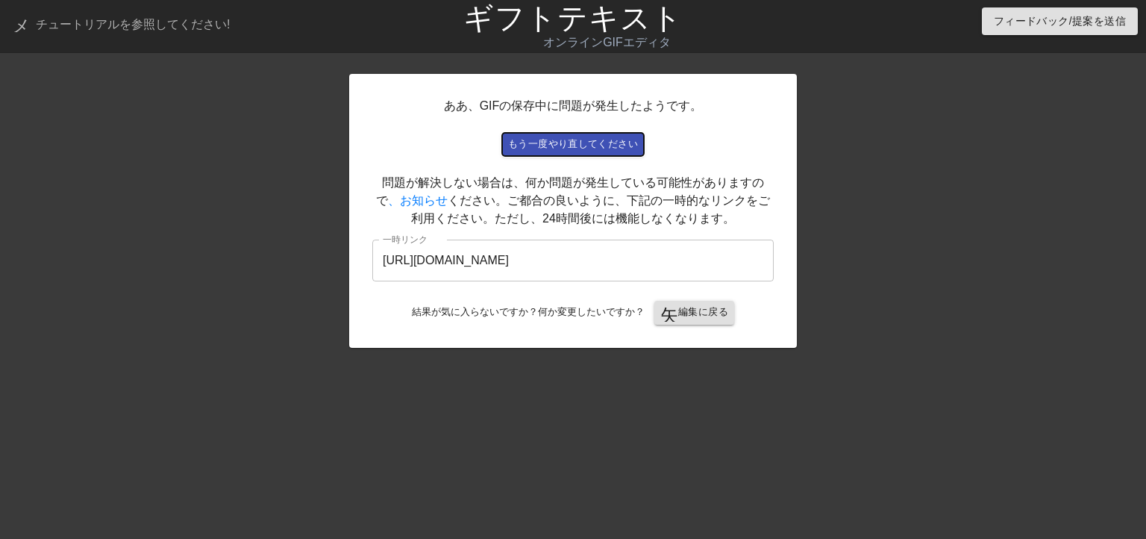
click at [594, 147] on font "もう一度やり直してください" at bounding box center [573, 143] width 130 height 11
click at [684, 319] on font "編集に戻る" at bounding box center [703, 312] width 50 height 17
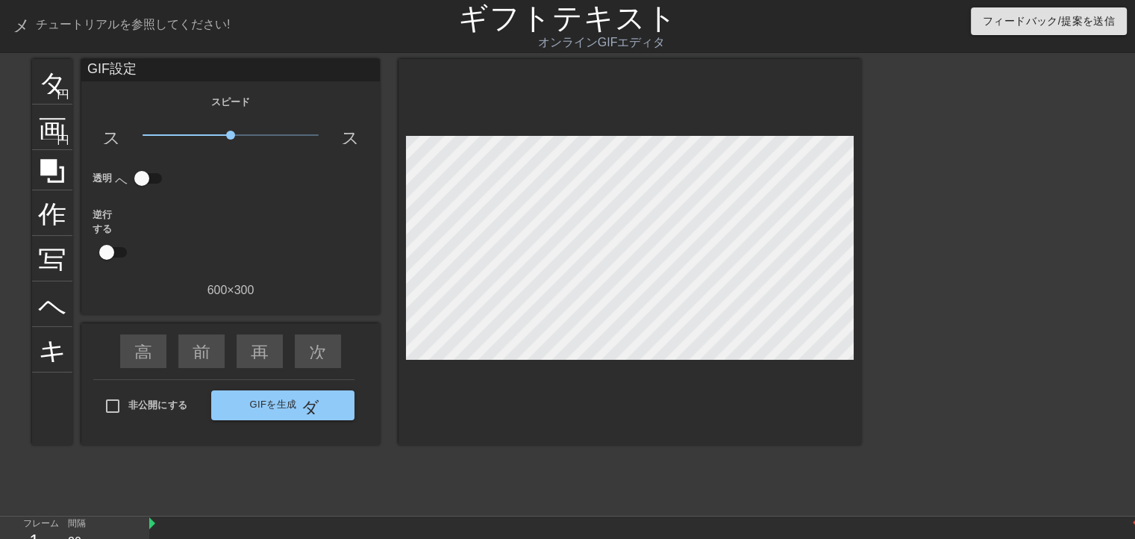
scroll to position [92, 0]
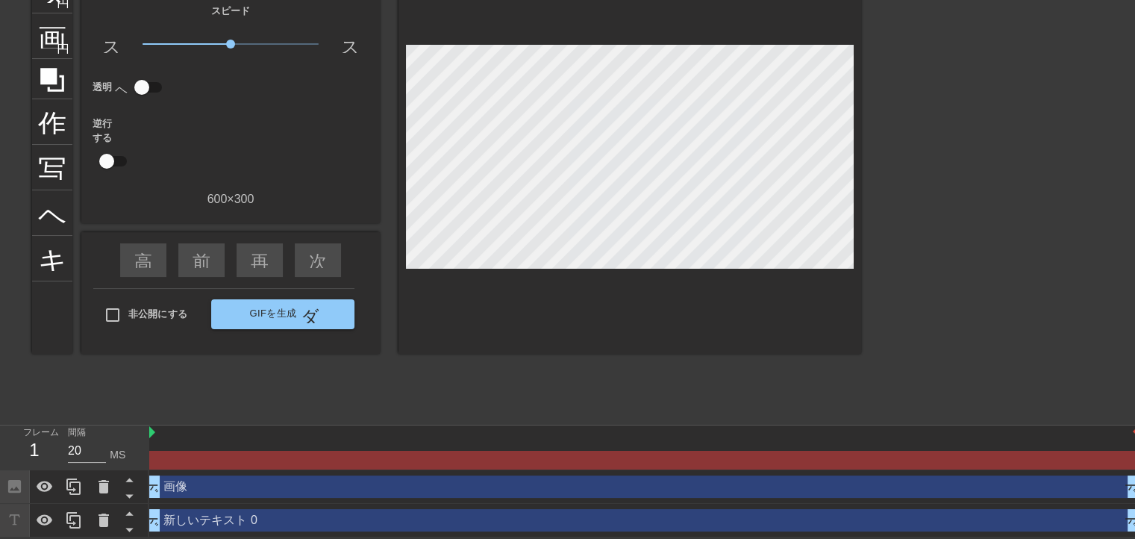
click at [34, 446] on font "1" at bounding box center [34, 450] width 10 height 20
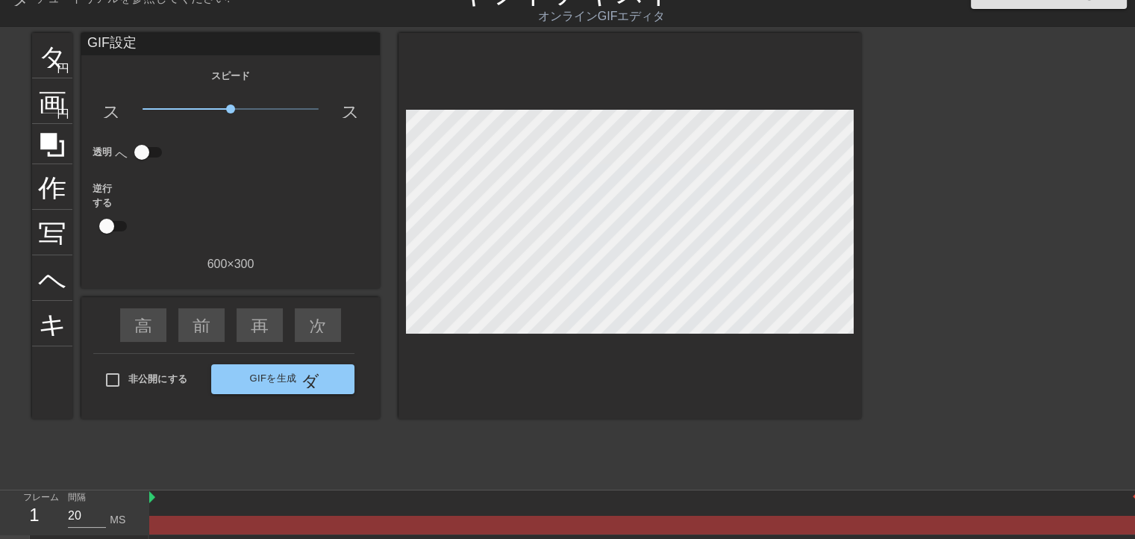
scroll to position [0, 0]
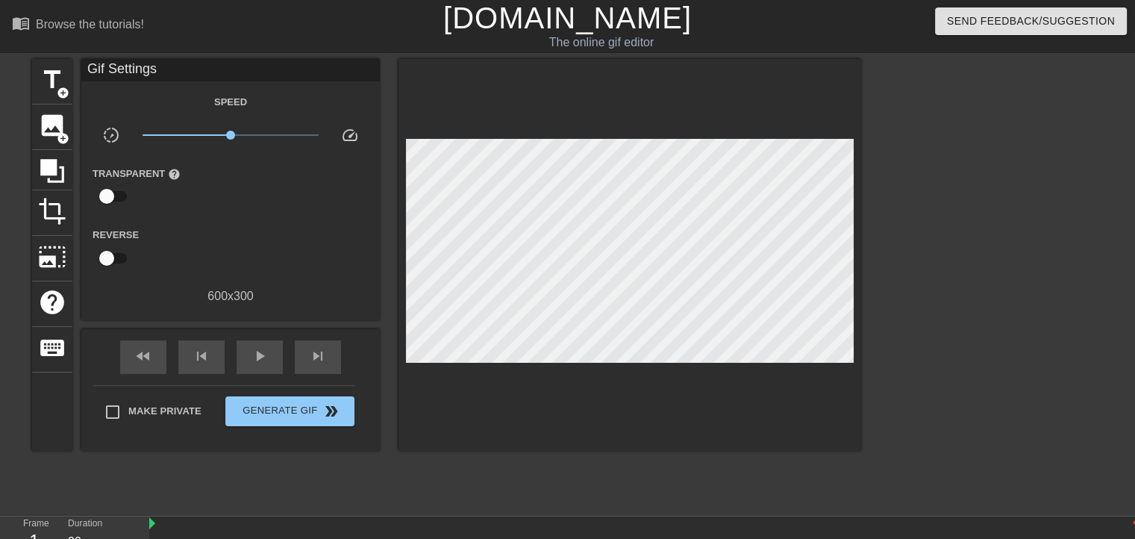
click at [883, 223] on div at bounding box center [991, 283] width 224 height 448
click at [248, 361] on div "play_arrow" at bounding box center [260, 357] width 46 height 34
click at [272, 361] on div "pause" at bounding box center [260, 357] width 46 height 34
click at [272, 361] on div "play_arrow" at bounding box center [260, 357] width 46 height 34
click at [272, 361] on div "pause" at bounding box center [260, 357] width 46 height 34
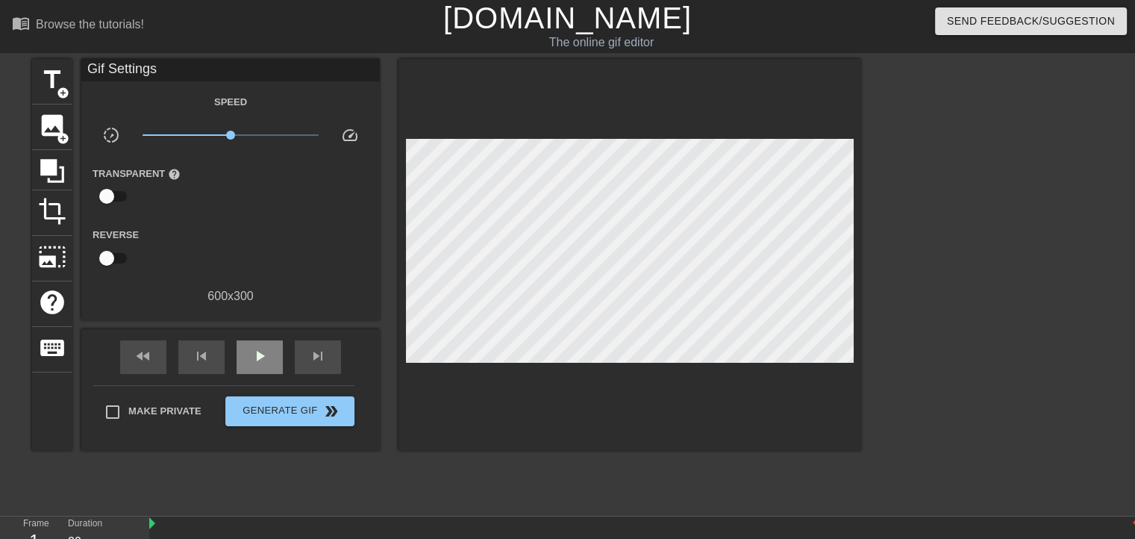
click at [259, 336] on div "fast_rewind skip_previous play_arrow skip_next" at bounding box center [230, 357] width 243 height 56
click at [261, 354] on span "play_arrow" at bounding box center [260, 356] width 18 height 18
drag, startPoint x: 236, startPoint y: 133, endPoint x: 335, endPoint y: 132, distance: 99.3
click at [335, 132] on div "slow_motion_video x10.0 speed" at bounding box center [230, 137] width 299 height 23
click at [231, 140] on span "x1.02" at bounding box center [231, 135] width 177 height 18
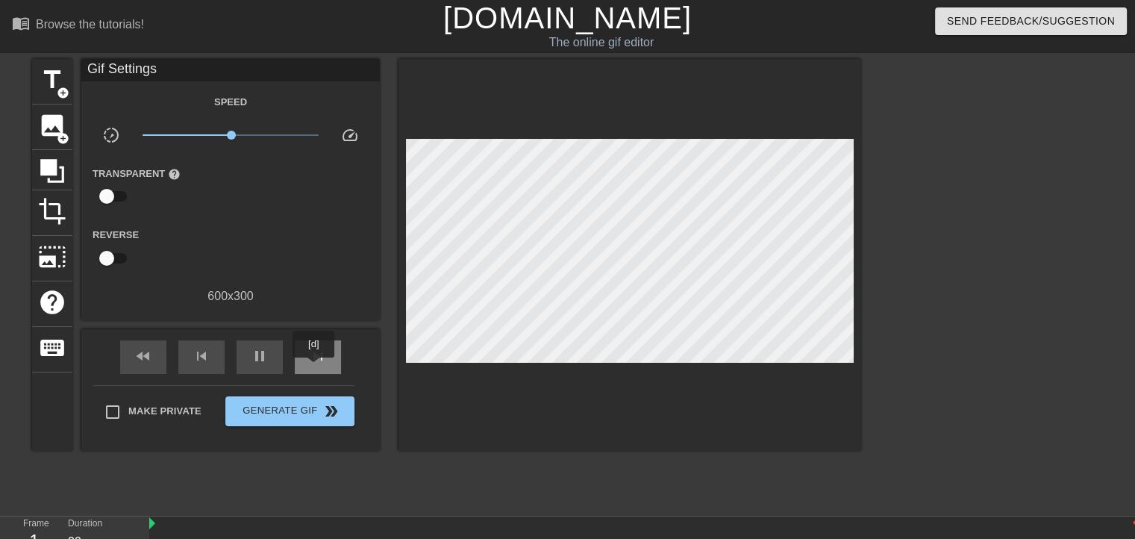
click at [314, 368] on div "skip_next" at bounding box center [318, 357] width 46 height 34
click at [184, 369] on div "skip_previous" at bounding box center [201, 357] width 46 height 34
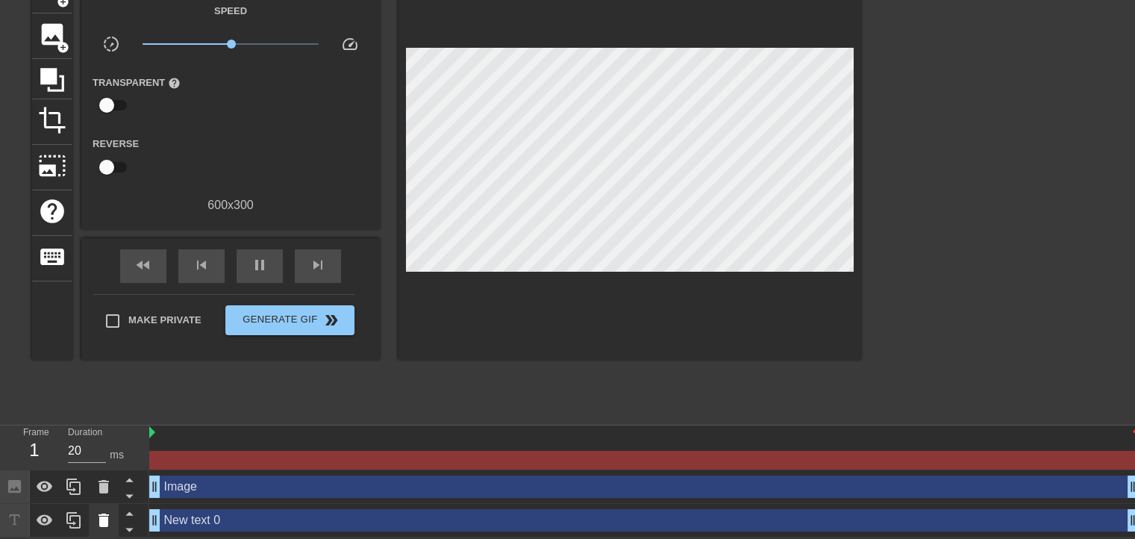
click at [106, 520] on icon at bounding box center [104, 520] width 10 height 13
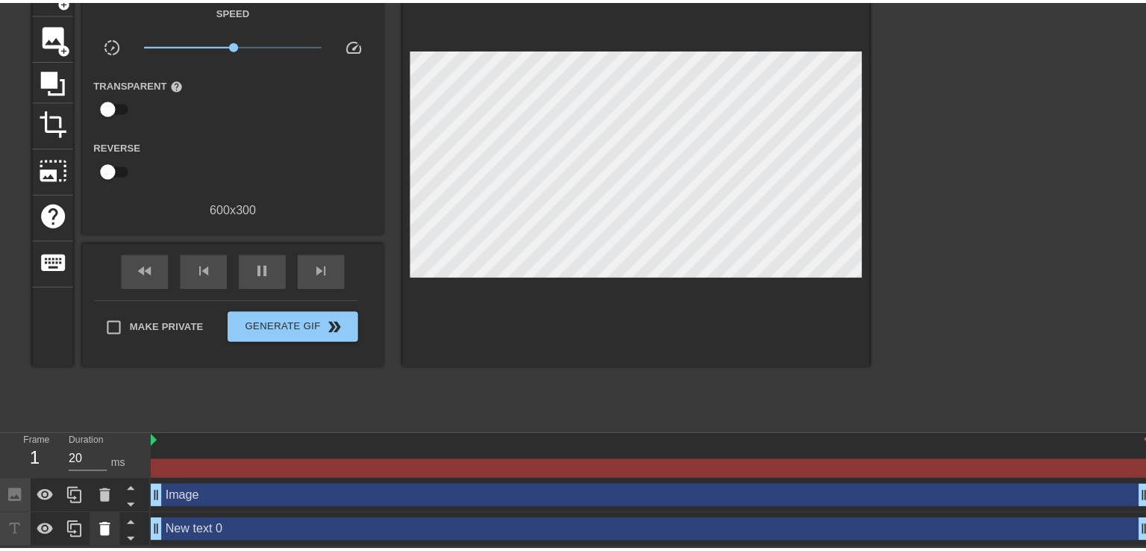
scroll to position [81, 0]
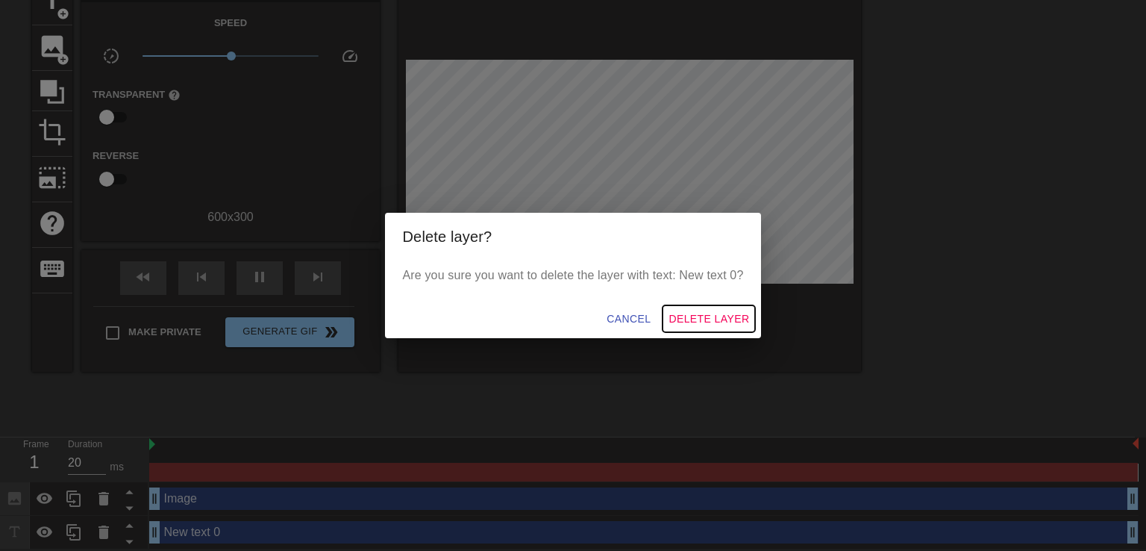
click at [720, 314] on span "Delete Layer" at bounding box center [709, 319] width 81 height 19
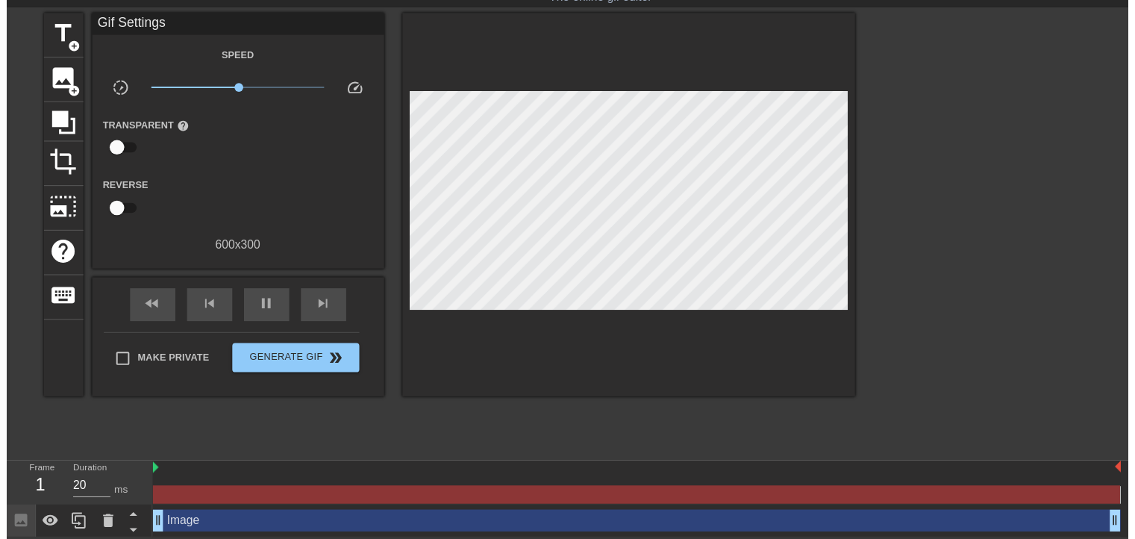
scroll to position [58, 0]
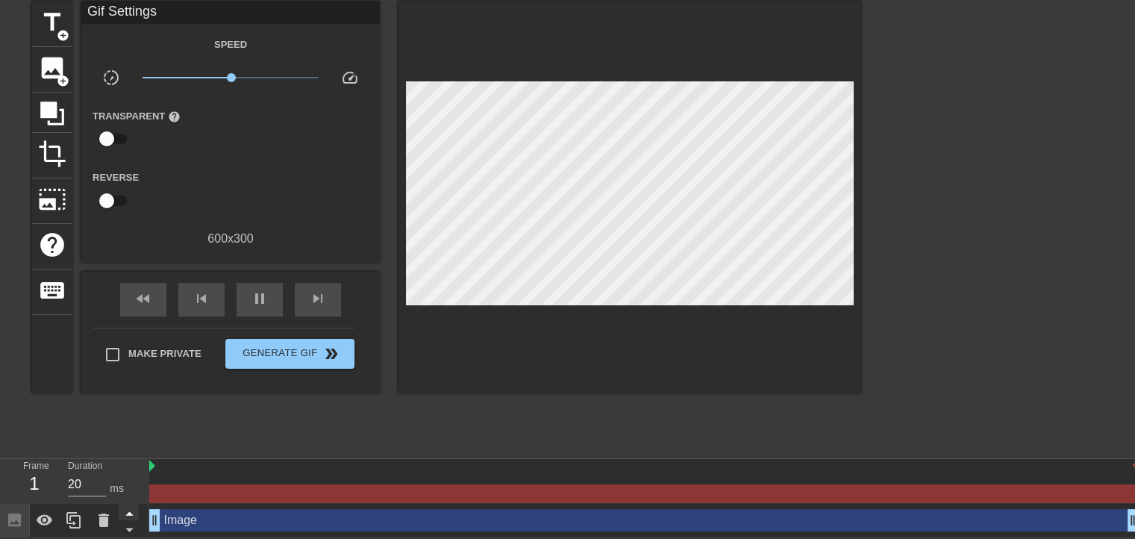
click at [134, 509] on icon at bounding box center [129, 513] width 19 height 19
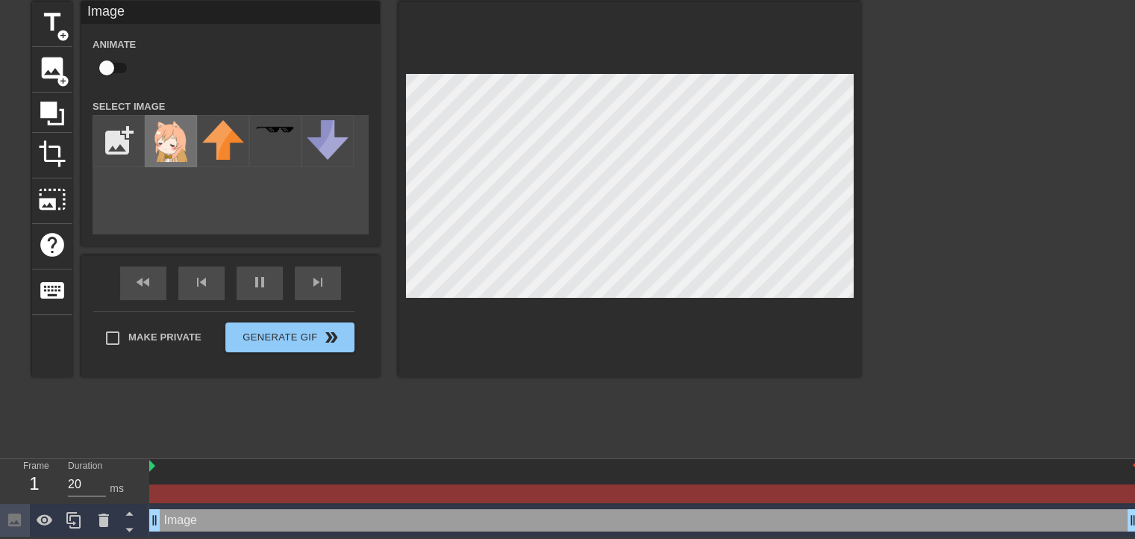
click at [177, 152] on img at bounding box center [171, 141] width 42 height 42
click at [91, 478] on input "20" at bounding box center [87, 484] width 38 height 24
type input "60"
click at [53, 481] on div "Frame 1" at bounding box center [34, 480] width 45 height 43
click at [266, 284] on div "pause" at bounding box center [260, 283] width 46 height 34
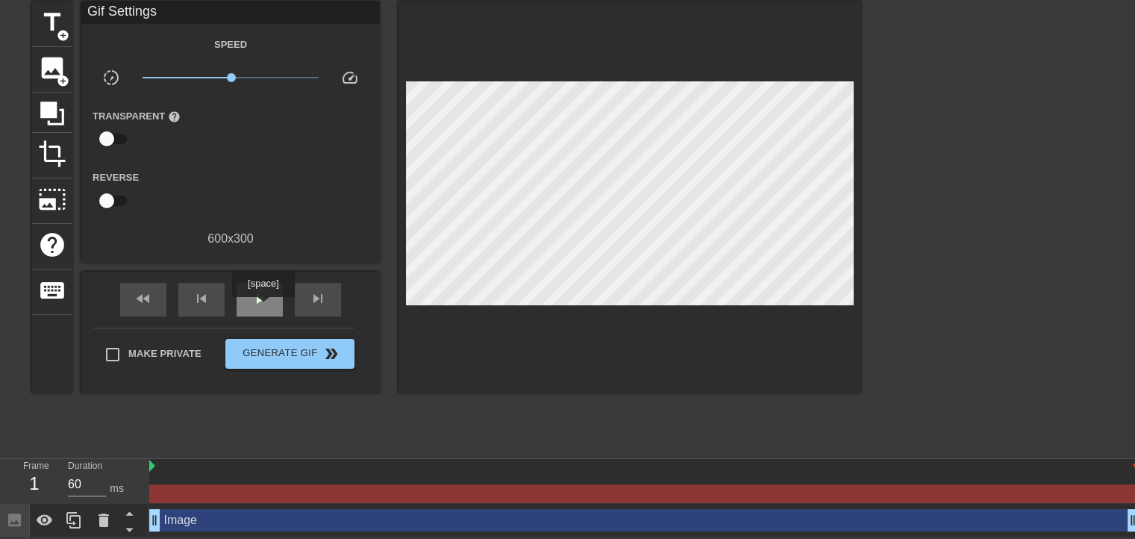
click at [263, 308] on div "play_arrow" at bounding box center [260, 300] width 46 height 34
click at [263, 309] on div "pause" at bounding box center [260, 300] width 46 height 34
click at [111, 125] on input "checkbox" at bounding box center [106, 139] width 85 height 28
click at [258, 307] on div "play_arrow" at bounding box center [260, 301] width 46 height 34
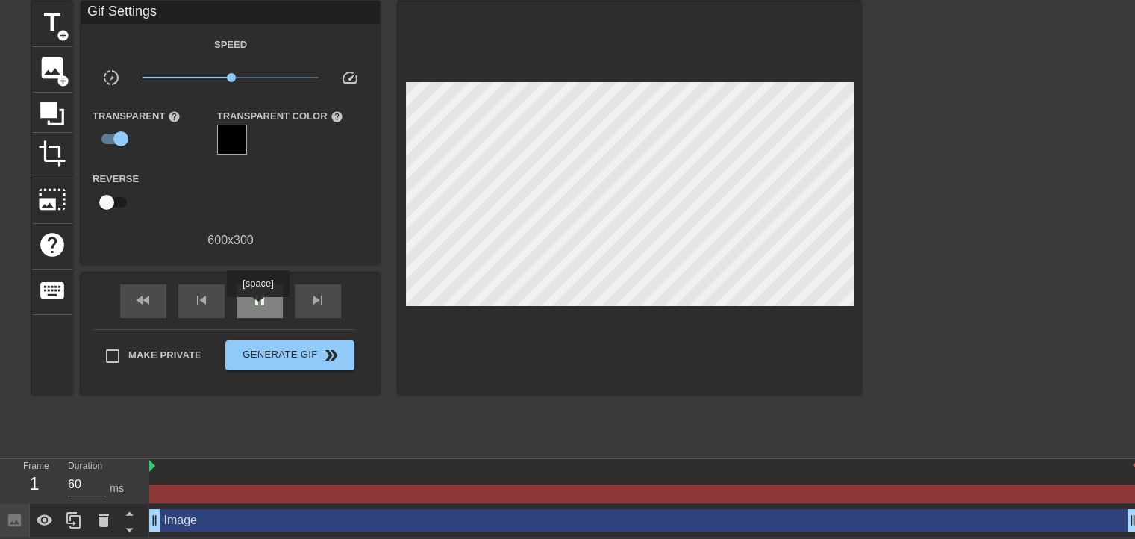
click at [258, 308] on div "pause" at bounding box center [260, 301] width 46 height 34
click at [104, 138] on input "checkbox" at bounding box center [120, 139] width 85 height 28
checkbox input "false"
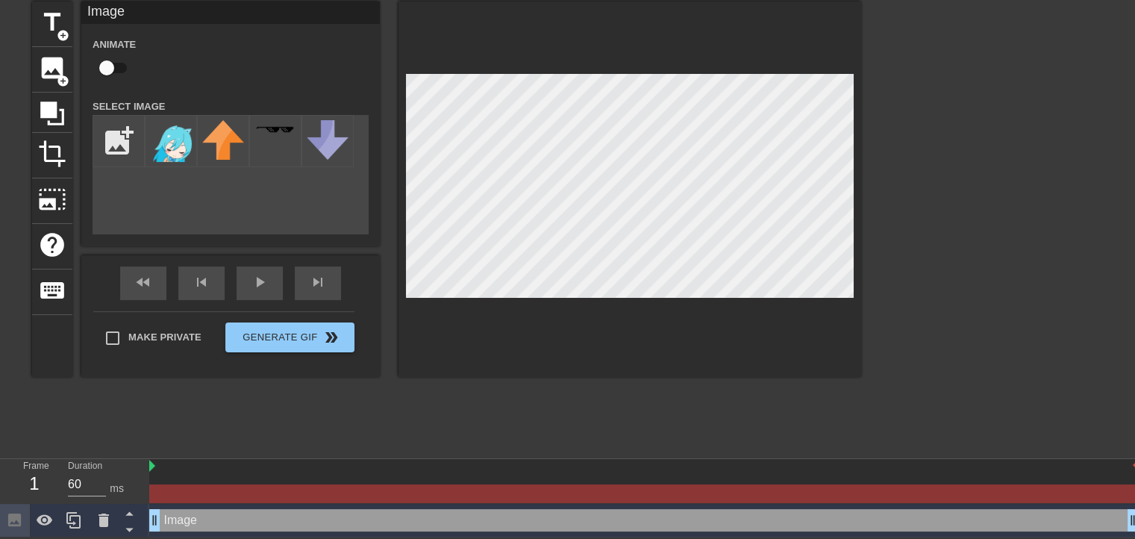
click at [484, 51] on div at bounding box center [630, 188] width 463 height 375
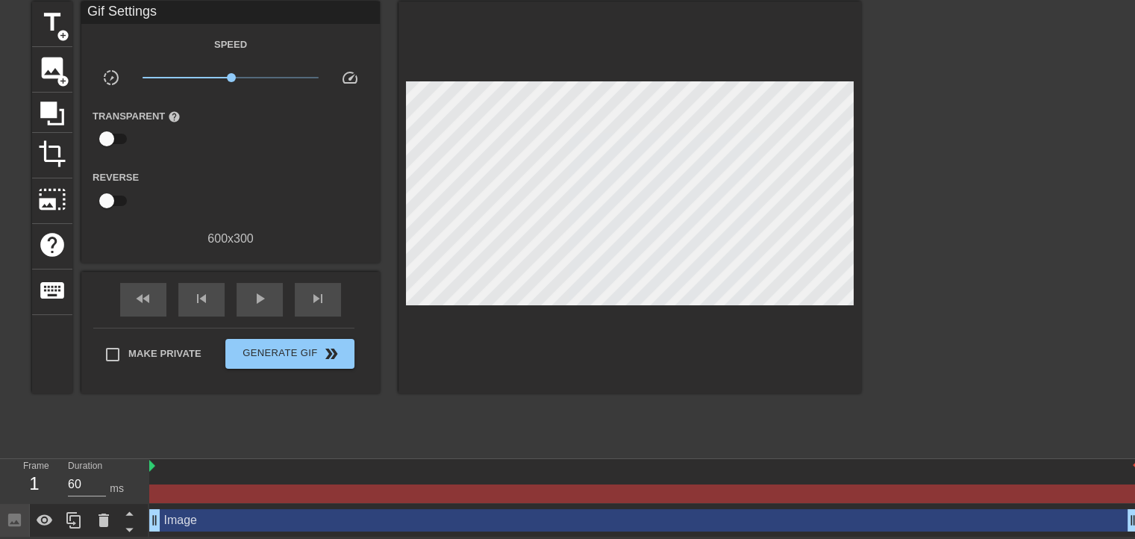
click at [171, 113] on span "help" at bounding box center [174, 116] width 13 height 13
click at [228, 234] on div "600 x 300" at bounding box center [230, 239] width 299 height 18
click at [264, 291] on span "play_arrow" at bounding box center [260, 299] width 18 height 18
